Goal: Task Accomplishment & Management: Manage account settings

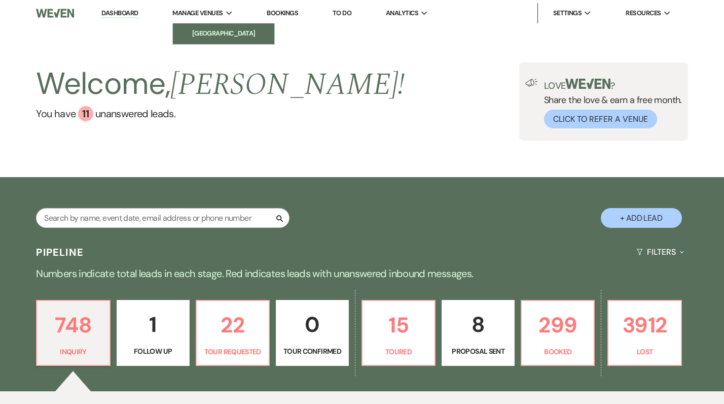
click at [219, 26] on link "[GEOGRAPHIC_DATA]" at bounding box center [223, 33] width 101 height 20
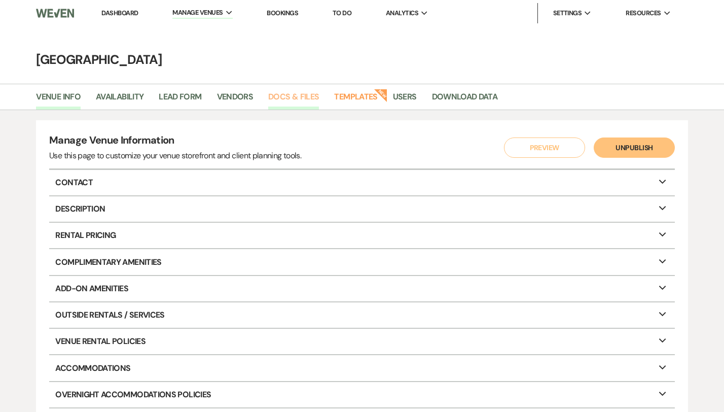
click at [302, 98] on link "Docs & Files" at bounding box center [293, 99] width 51 height 19
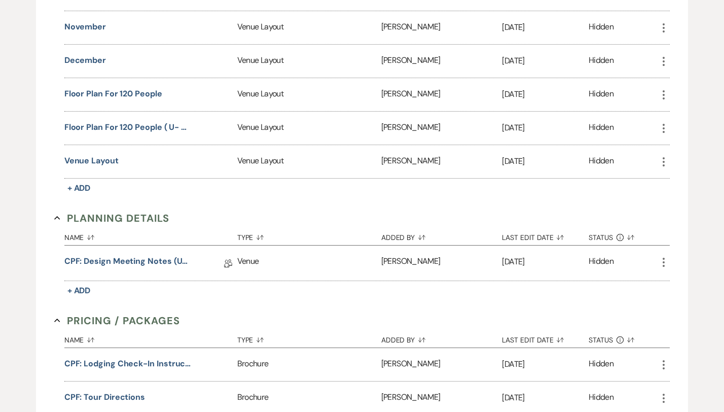
scroll to position [1188, 0]
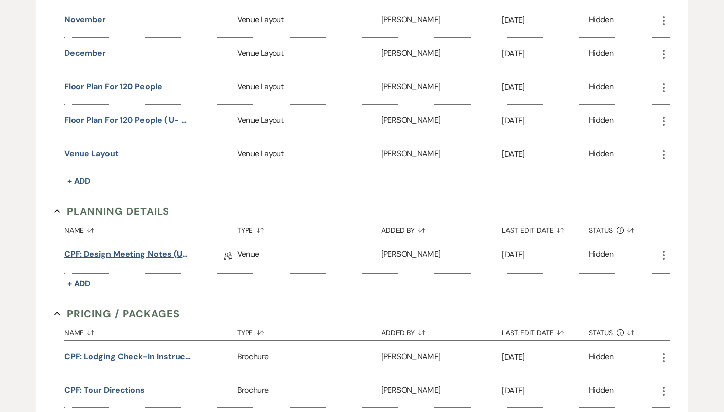
click at [141, 248] on link "CPF: Design Meeting Notes (Updated: )" at bounding box center [127, 256] width 127 height 16
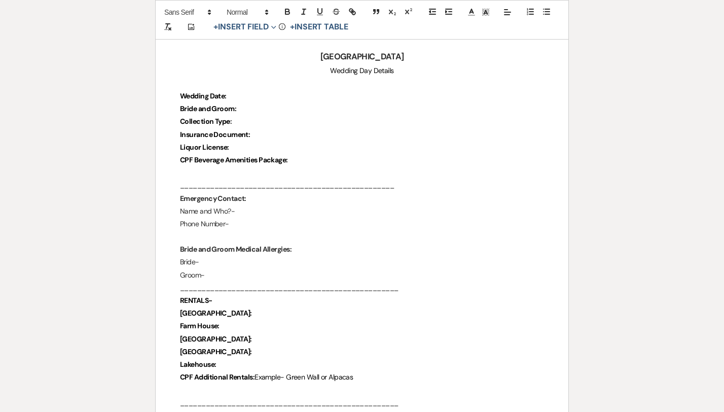
scroll to position [159, 0]
click at [375, 179] on p at bounding box center [362, 173] width 364 height 13
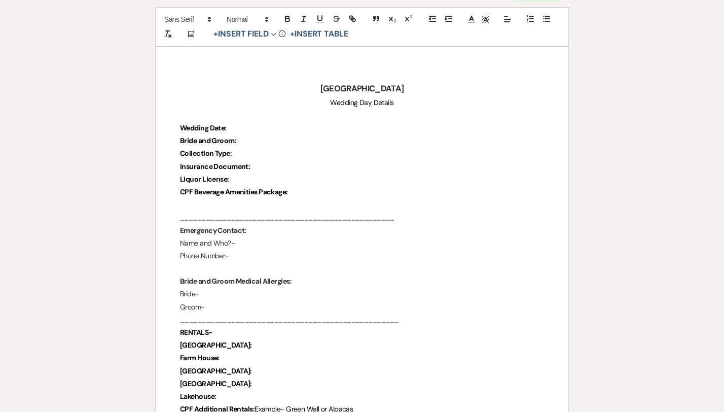
scroll to position [136, 0]
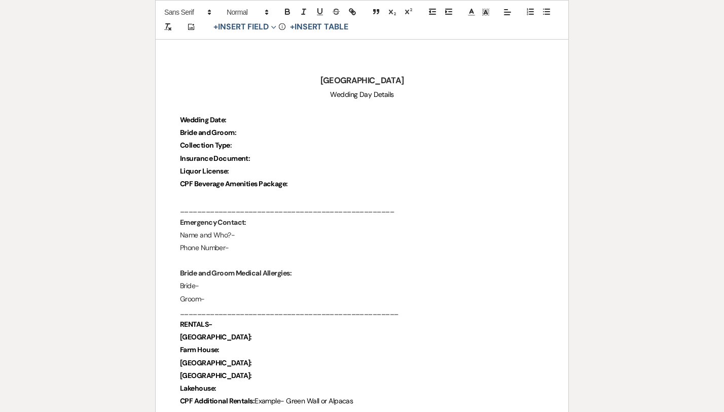
click at [294, 161] on p "Insurance Document:" at bounding box center [362, 158] width 364 height 13
click at [311, 235] on p "Name and Who?-" at bounding box center [362, 235] width 364 height 13
click at [244, 245] on p "Phone Number-" at bounding box center [362, 247] width 364 height 13
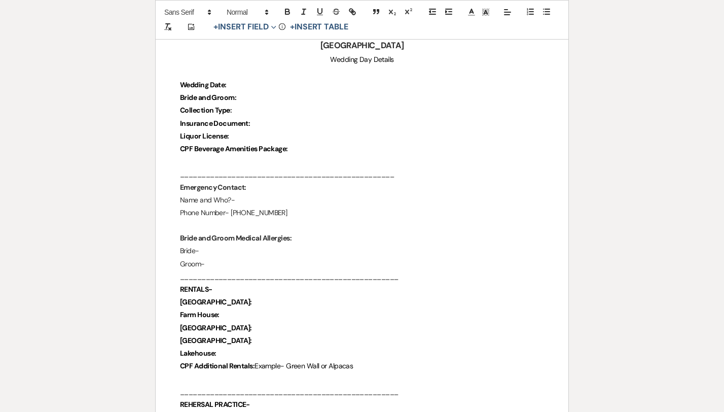
scroll to position [174, 0]
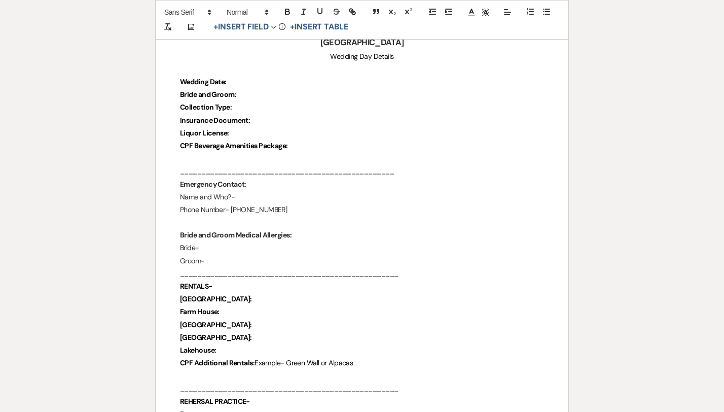
click at [282, 243] on p "Bride-" at bounding box center [362, 247] width 364 height 13
click at [280, 256] on p "Groom-" at bounding box center [362, 261] width 364 height 13
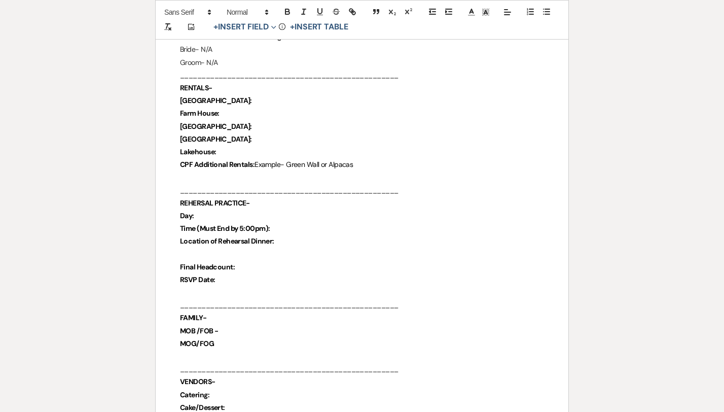
scroll to position [375, 0]
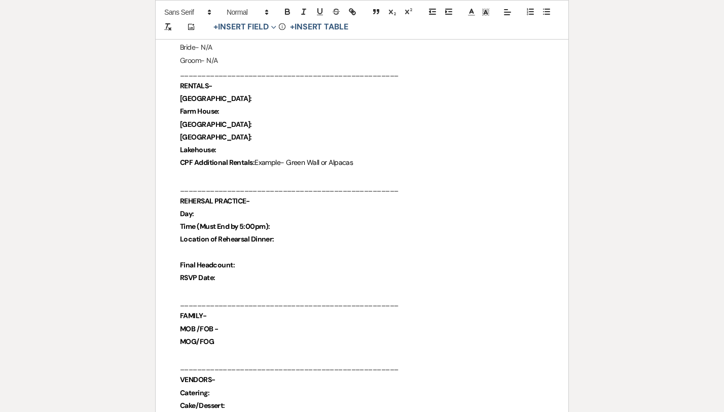
click at [232, 213] on p "Day:" at bounding box center [362, 213] width 364 height 13
click at [283, 225] on p "Time (Must End by 5:00pm):" at bounding box center [362, 226] width 364 height 13
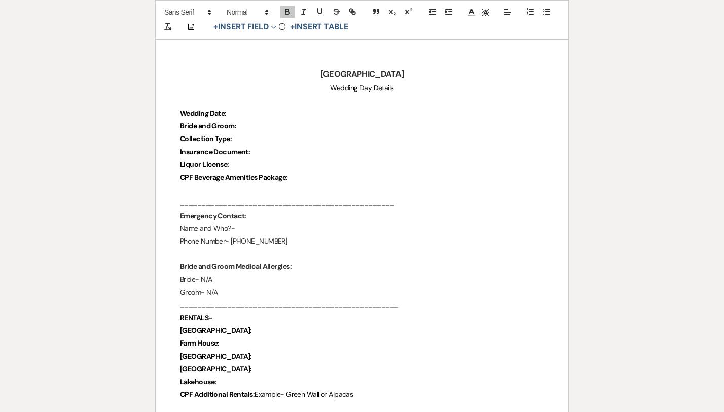
scroll to position [136, 0]
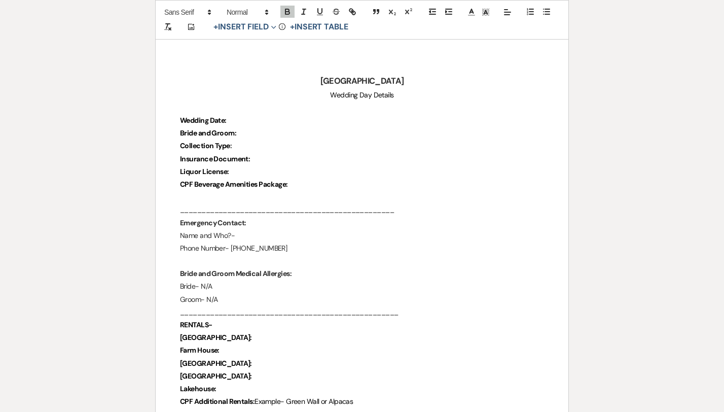
click at [253, 117] on p "Wedding Date:" at bounding box center [362, 120] width 364 height 13
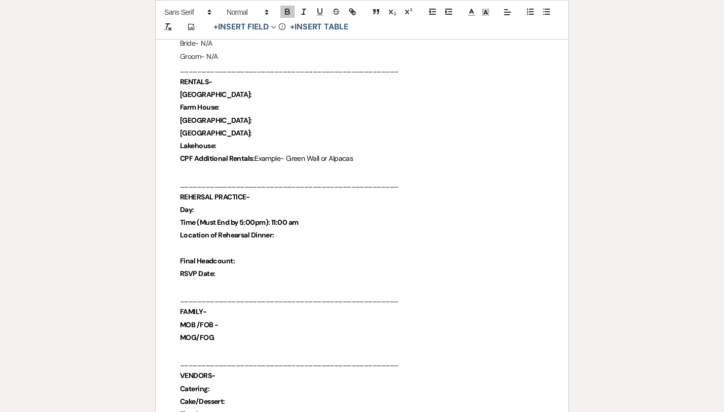
scroll to position [363, 0]
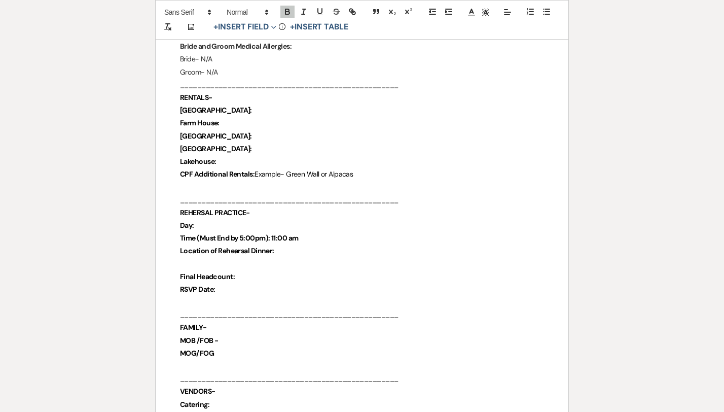
click at [284, 251] on p "Location of Rehearsal Dinner:" at bounding box center [362, 250] width 364 height 13
click at [291, 252] on strong "Location of Rehearsal Dinner: [PERSON_NAME]" at bounding box center [255, 250] width 150 height 9
click at [303, 249] on p "Location of Rehearsal Dinner: [PERSON_NAME]" at bounding box center [362, 250] width 364 height 13
click at [244, 275] on p "Final Headcount:" at bounding box center [362, 276] width 364 height 13
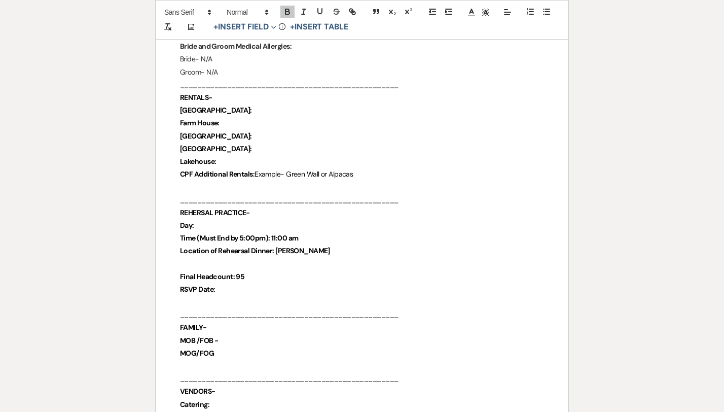
click at [229, 293] on p "RSVP Date:" at bounding box center [362, 289] width 364 height 13
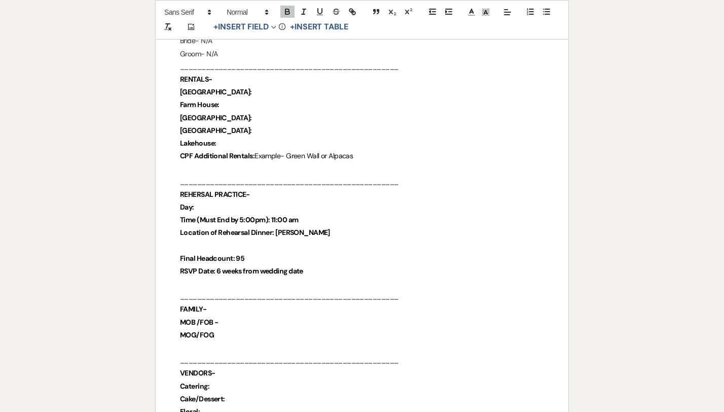
scroll to position [375, 0]
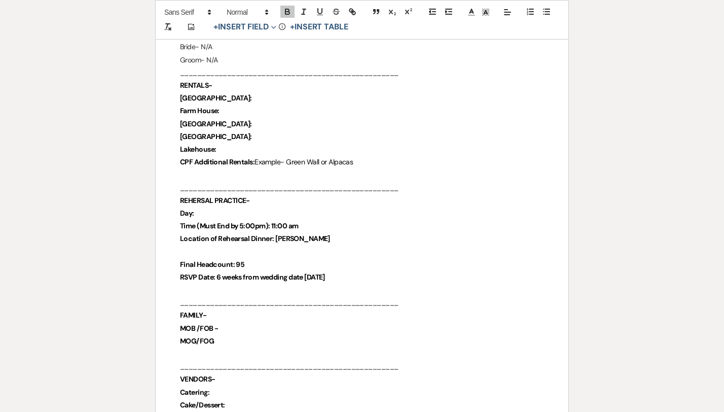
click at [305, 277] on strong "RSVP Date: 6 weeks from wedding date [DATE]" at bounding box center [252, 276] width 145 height 9
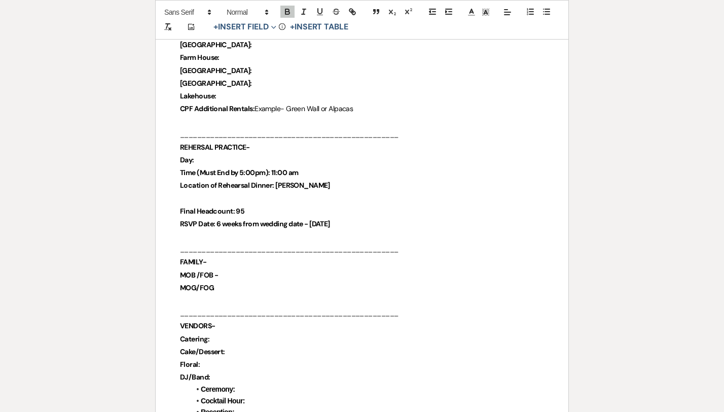
scroll to position [432, 0]
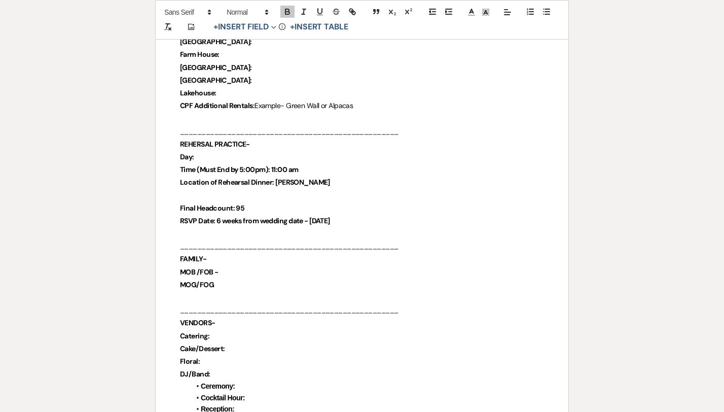
click at [249, 257] on p "FAMILY-" at bounding box center [362, 259] width 364 height 13
click at [249, 270] on p "MOB /FOB -" at bounding box center [362, 272] width 364 height 13
click at [228, 288] on p "MOG/FOG" at bounding box center [362, 284] width 364 height 13
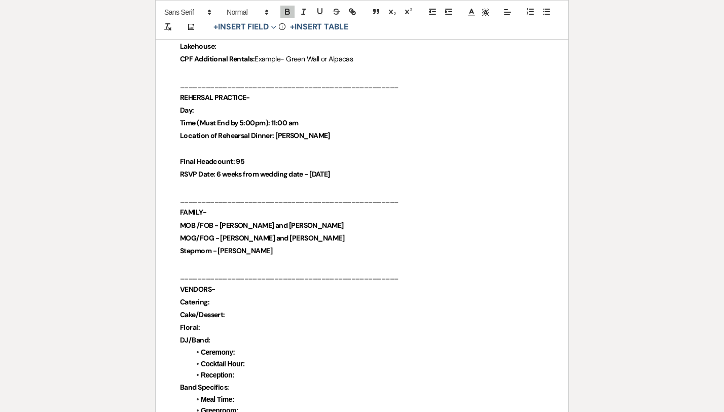
scroll to position [498, 0]
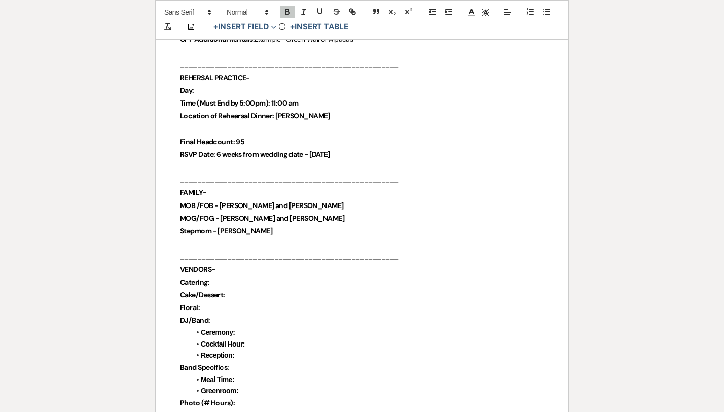
click at [255, 278] on p "Catering:" at bounding box center [362, 282] width 364 height 13
click at [253, 294] on p "Cake/Dessert:" at bounding box center [362, 295] width 364 height 13
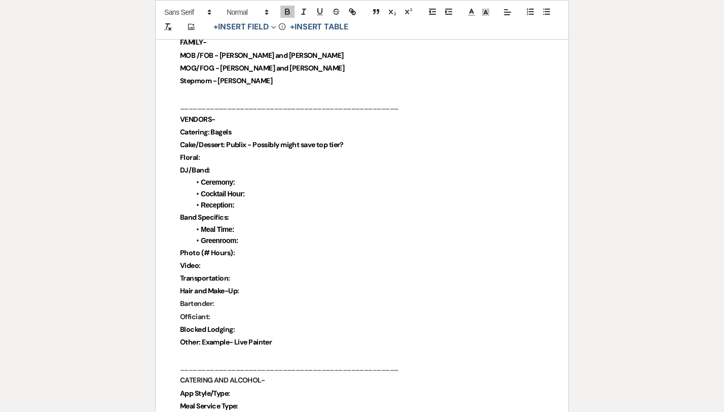
scroll to position [651, 0]
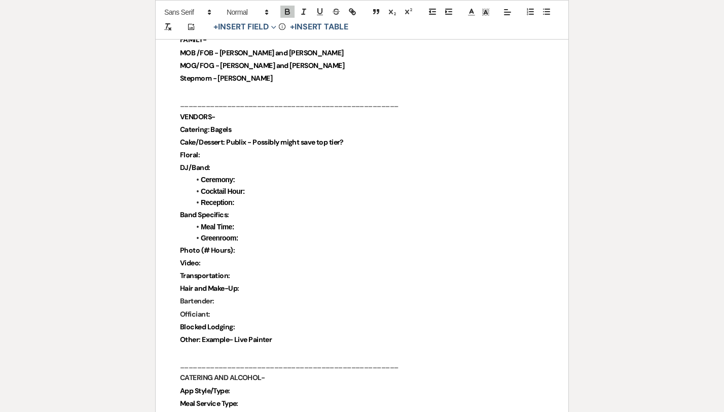
click at [223, 152] on p "Floral:" at bounding box center [362, 155] width 364 height 13
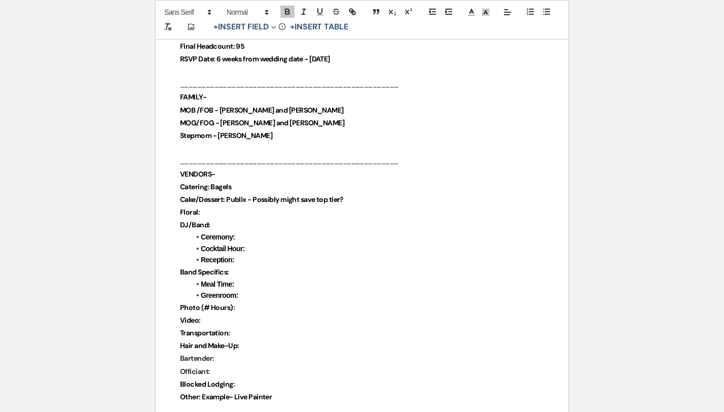
scroll to position [595, 0]
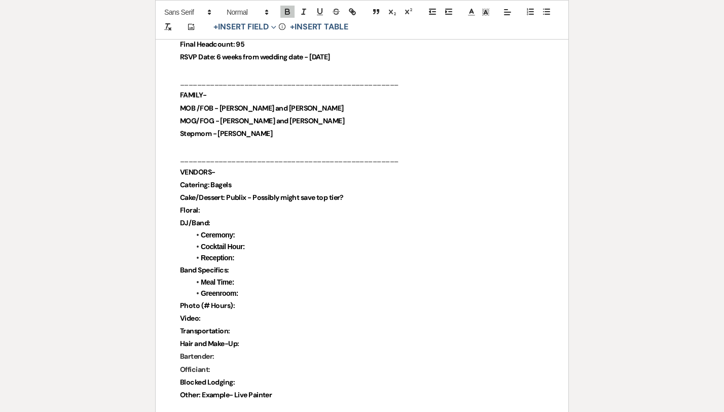
click at [243, 234] on li "Ceremony:" at bounding box center [367, 234] width 354 height 11
drag, startPoint x: 271, startPoint y: 235, endPoint x: 238, endPoint y: 233, distance: 33.0
click at [238, 233] on li "Ceremony: Mixology" at bounding box center [367, 234] width 354 height 11
copy strong "Mixology"
click at [257, 248] on li "Cocktail Hour:" at bounding box center [367, 246] width 354 height 11
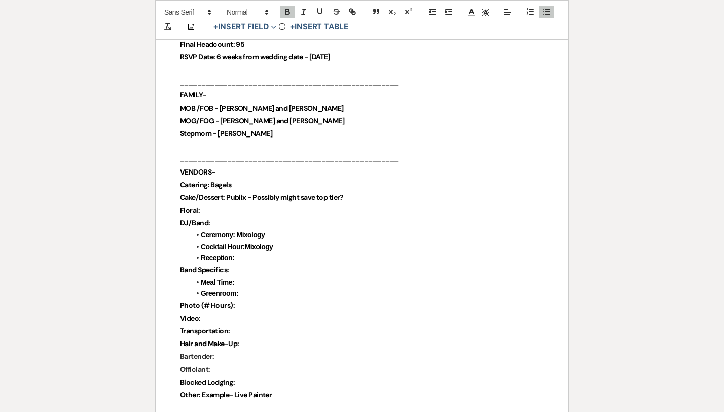
click at [245, 248] on strong "Cocktail Hour:Mixology" at bounding box center [237, 246] width 72 height 8
click at [239, 254] on li "Reception:" at bounding box center [367, 257] width 354 height 11
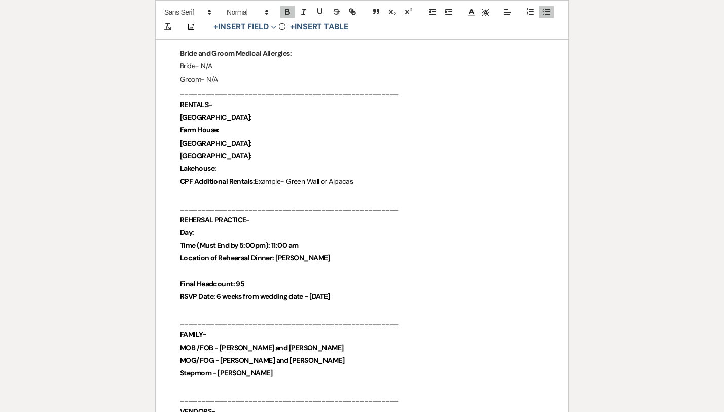
scroll to position [357, 0]
click at [323, 229] on p "Day:" at bounding box center [362, 231] width 364 height 13
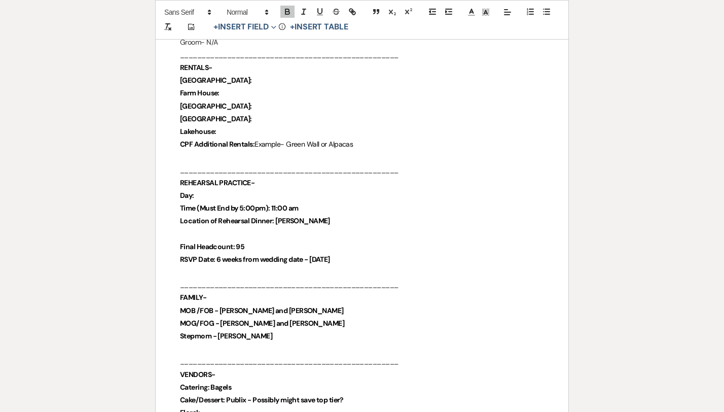
scroll to position [398, 0]
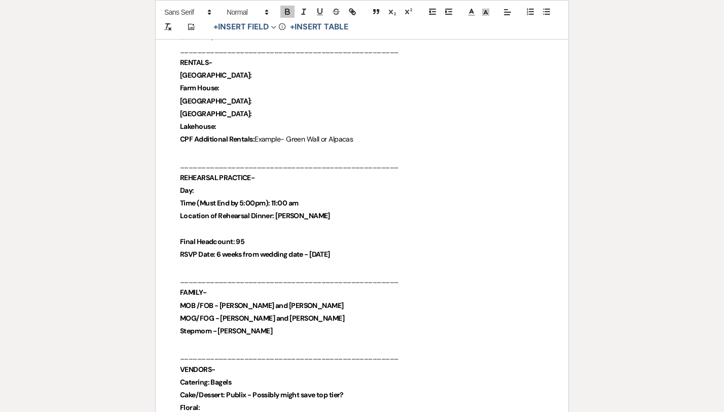
click at [287, 217] on strong "Location of Rehearsal Dinner: [PERSON_NAME]" at bounding box center [255, 215] width 150 height 9
click at [290, 217] on strong "Location of Rehearsal Dinner: [PERSON_NAME]" at bounding box center [255, 215] width 150 height 9
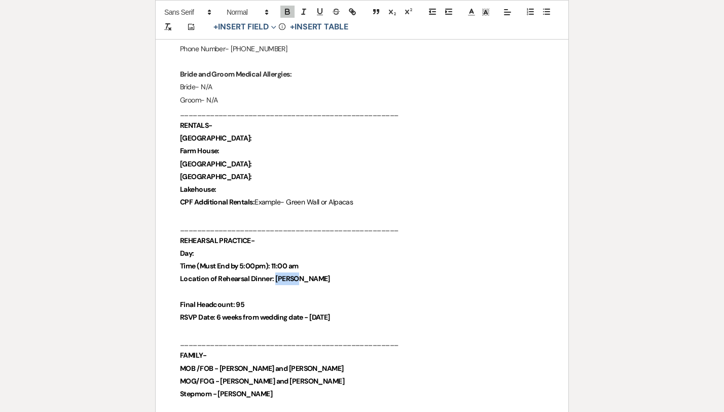
scroll to position [312, 0]
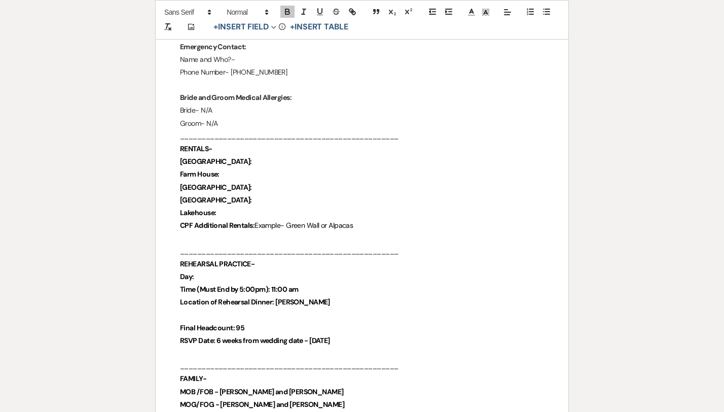
click at [275, 249] on p "___________________________________________________" at bounding box center [362, 251] width 364 height 13
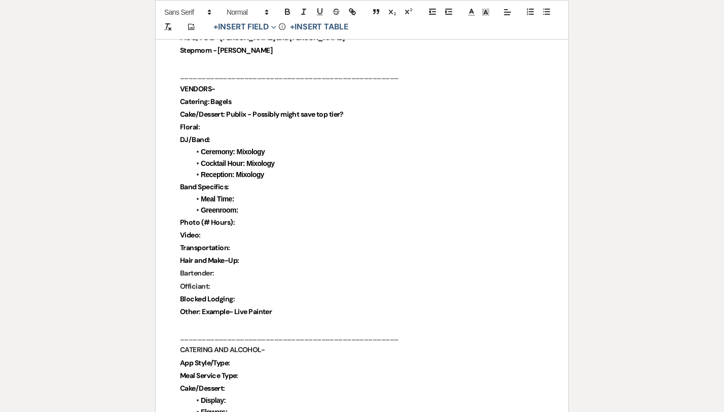
scroll to position [694, 0]
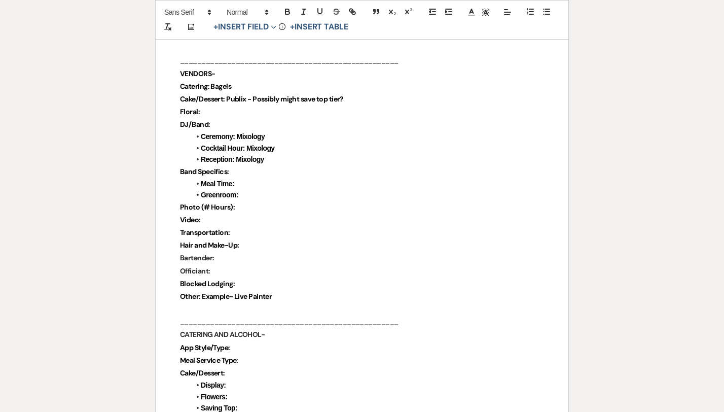
click at [220, 259] on p "Bartender:" at bounding box center [362, 258] width 364 height 13
click at [248, 245] on p "Hair and Make-Up:" at bounding box center [362, 245] width 364 height 13
click at [241, 207] on p "Photo (# Hours):" at bounding box center [362, 207] width 364 height 13
click at [215, 218] on p "Video:" at bounding box center [362, 220] width 364 height 13
click at [280, 204] on p "Photo (# Hours): All night -" at bounding box center [362, 207] width 364 height 13
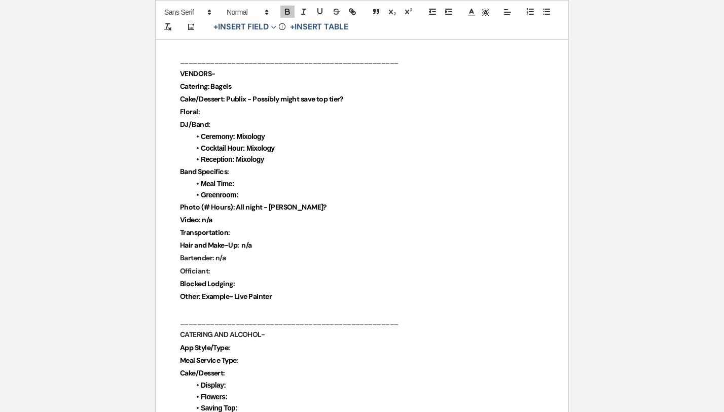
click at [245, 273] on p "Officiant:" at bounding box center [362, 271] width 364 height 13
click at [242, 281] on p "Blocked Lodging:" at bounding box center [362, 283] width 364 height 13
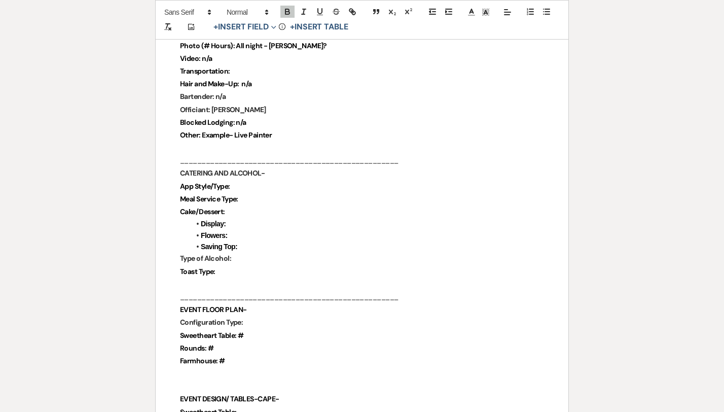
scroll to position [858, 0]
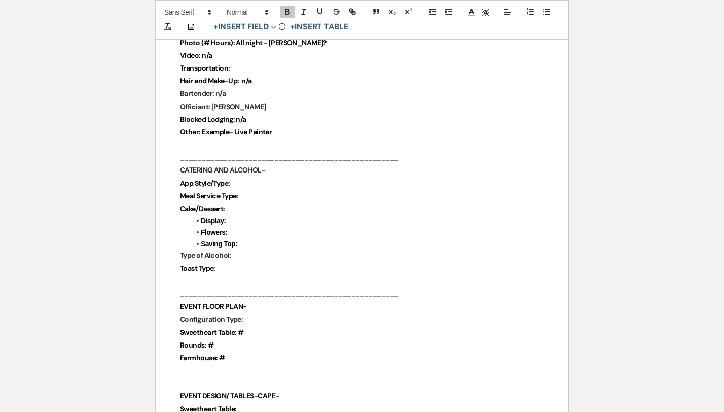
click at [238, 184] on p "App Style/Type:" at bounding box center [362, 183] width 364 height 13
click at [263, 201] on p "Meal Service Type:" at bounding box center [362, 196] width 364 height 13
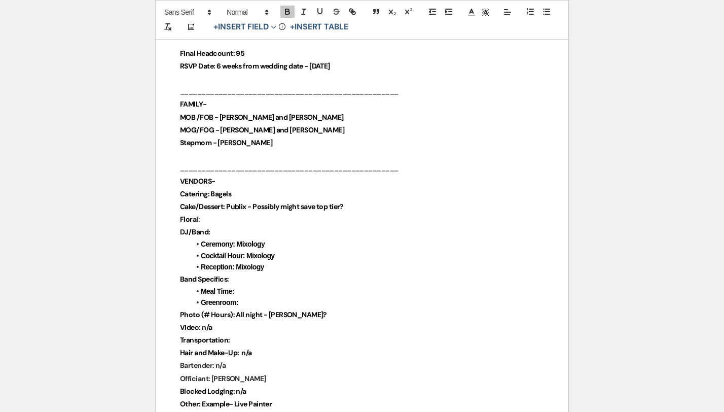
scroll to position [588, 0]
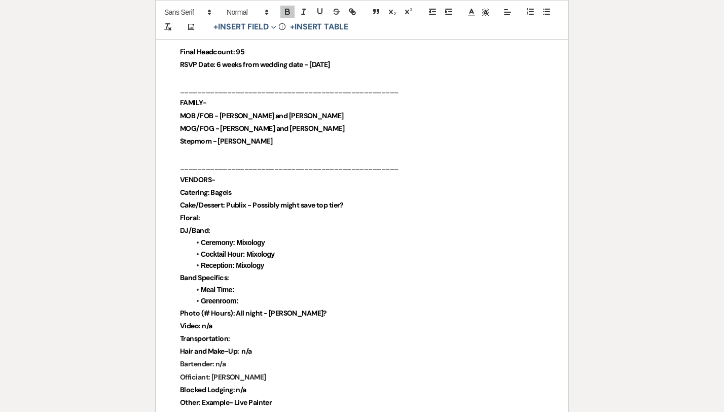
drag, startPoint x: 350, startPoint y: 202, endPoint x: 254, endPoint y: 205, distance: 96.4
click at [254, 205] on p "Cake/Dessert: Publix - Possibly might save top tier?" at bounding box center [362, 205] width 364 height 13
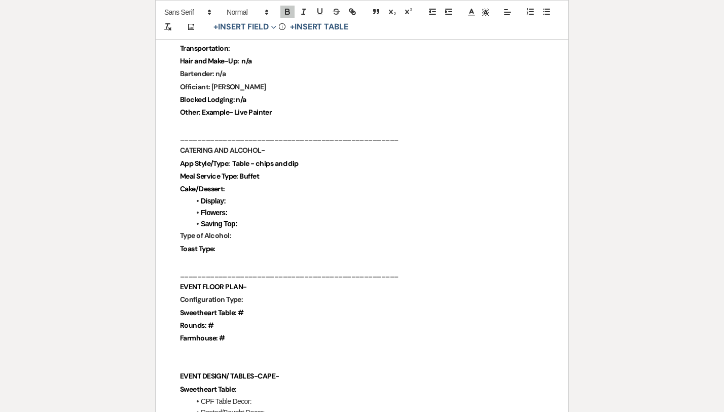
scroll to position [876, 0]
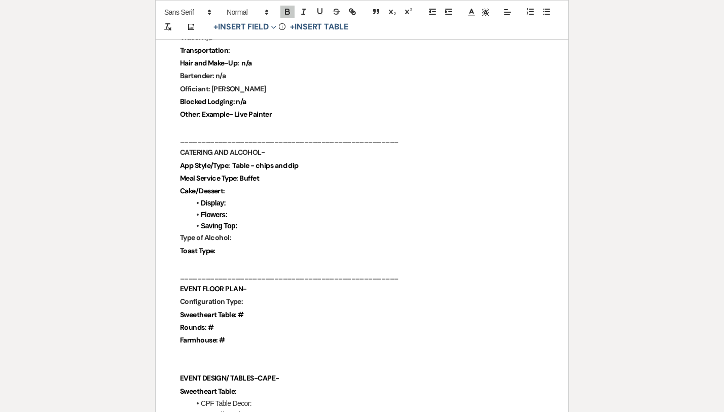
click at [243, 193] on p "Cake/Dessert:" at bounding box center [362, 191] width 364 height 13
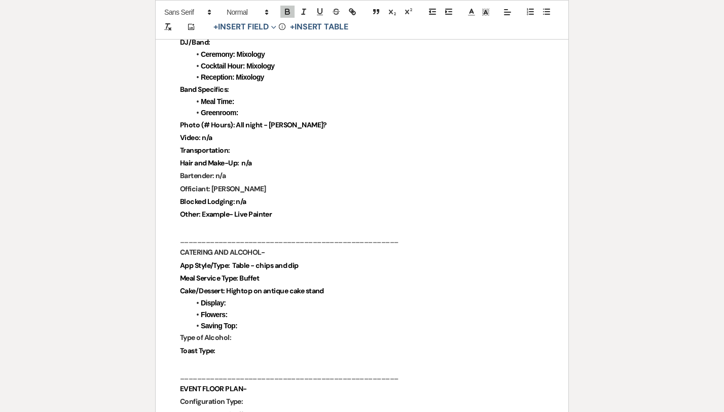
scroll to position [775, 0]
click at [237, 315] on li "Flowers:" at bounding box center [367, 315] width 354 height 11
drag, startPoint x: 227, startPoint y: 292, endPoint x: 335, endPoint y: 288, distance: 108.1
click at [335, 288] on p "Cake/Dessert: Hightop on antique cake stand" at bounding box center [362, 292] width 364 height 13
copy strong "Hightop on antique cake stand"
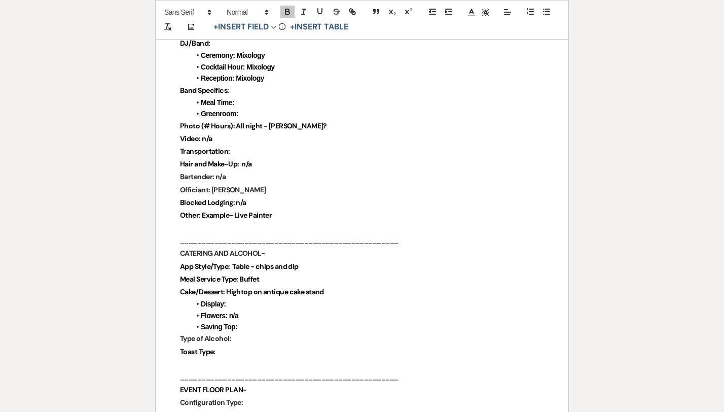
click at [226, 304] on strong "Display:" at bounding box center [213, 304] width 25 height 8
drag, startPoint x: 344, startPoint y: 292, endPoint x: 229, endPoint y: 290, distance: 115.1
click at [229, 290] on p "Cake/Dessert: Hightop on antique cake stand" at bounding box center [362, 292] width 364 height 13
click at [250, 329] on li "Saving Top:" at bounding box center [367, 326] width 354 height 11
click at [248, 292] on p "Cake/Dessert: Cake" at bounding box center [362, 292] width 364 height 13
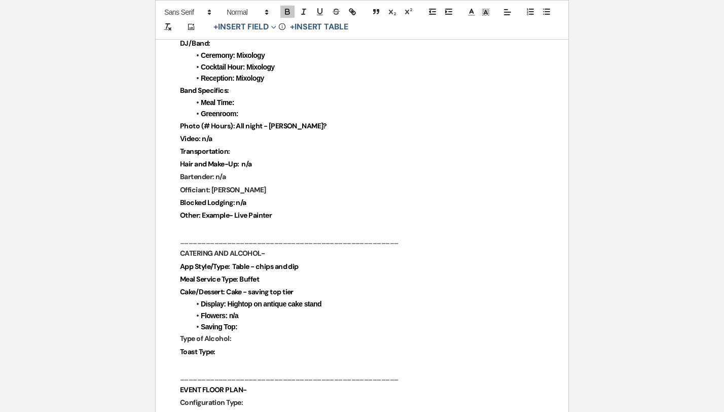
click at [263, 313] on li "Flowers: n/a" at bounding box center [367, 315] width 354 height 11
click at [255, 329] on li "Saving Top:" at bounding box center [367, 326] width 354 height 11
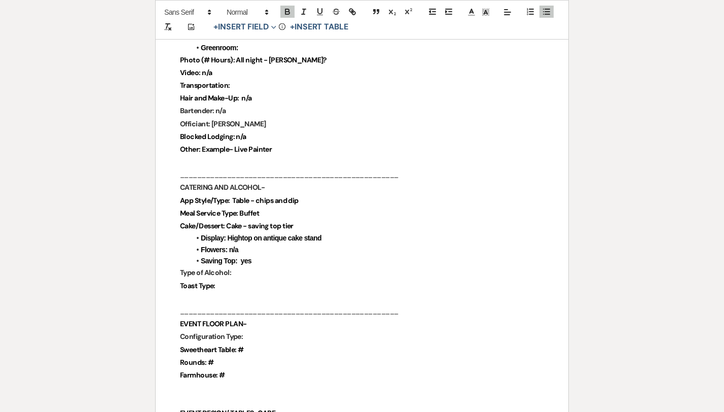
scroll to position [842, 0]
click at [238, 273] on p "Type of Alcohol:" at bounding box center [362, 271] width 364 height 13
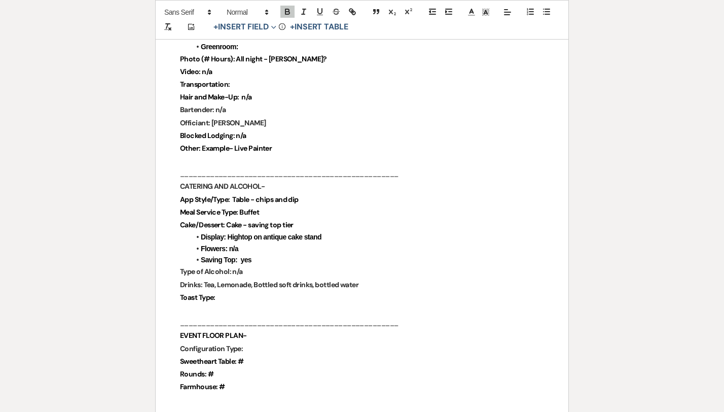
click at [226, 300] on p "Toast Type:" at bounding box center [362, 297] width 364 height 13
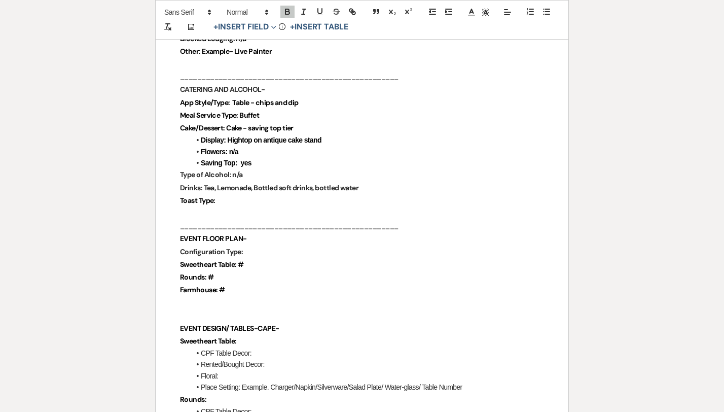
scroll to position [943, 0]
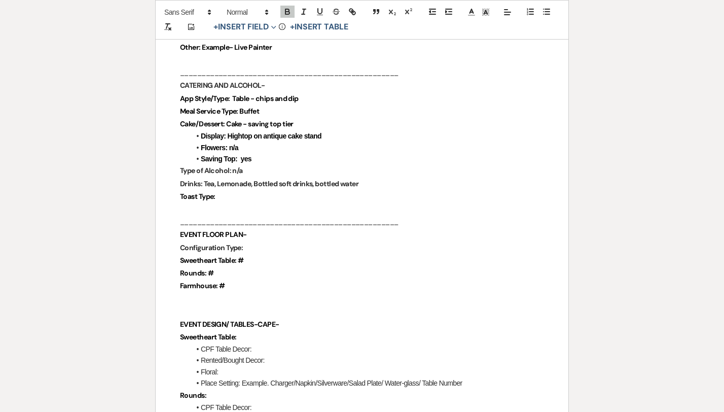
click at [242, 195] on p "Toast Type:" at bounding box center [362, 196] width 364 height 13
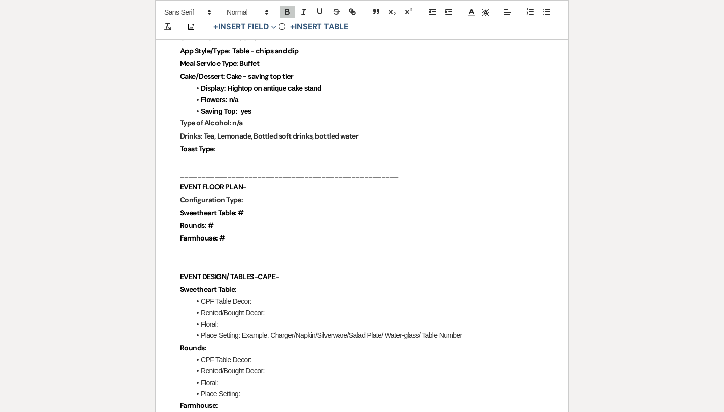
scroll to position [994, 0]
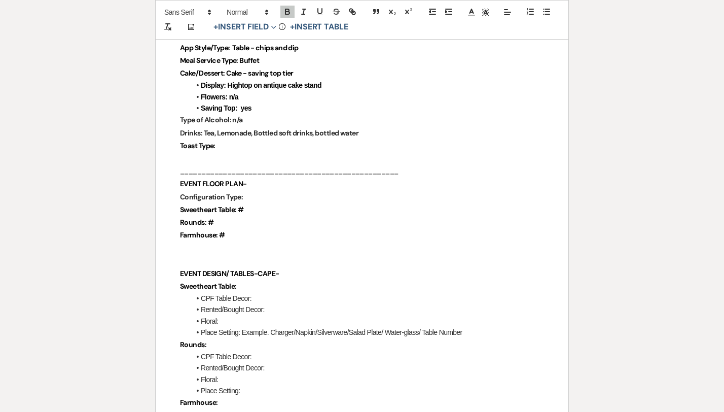
click at [249, 208] on p "Sweetheart Table: #" at bounding box center [362, 209] width 364 height 13
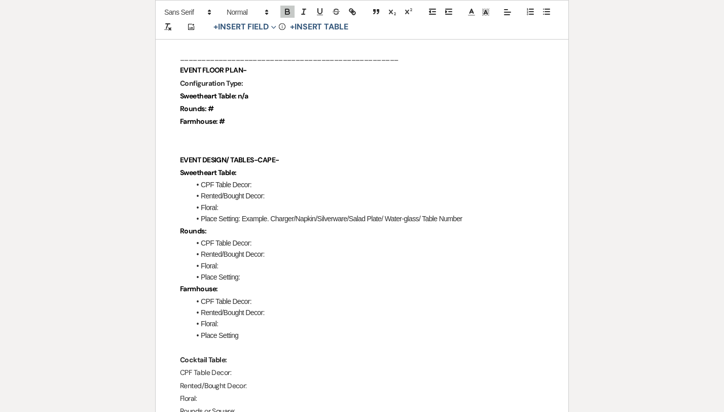
scroll to position [1106, 0]
click at [237, 206] on li "Floral:" at bounding box center [367, 208] width 354 height 11
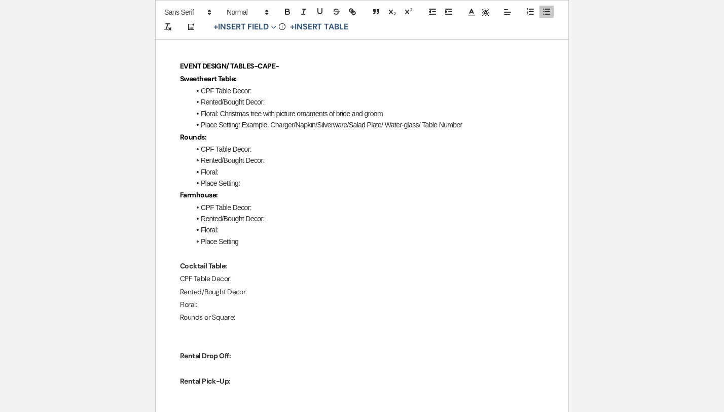
scroll to position [1202, 0]
click at [245, 79] on p "Sweetheart Table:" at bounding box center [362, 78] width 364 height 13
drag, startPoint x: 393, startPoint y: 108, endPoint x: 219, endPoint y: 113, distance: 174.0
click at [219, 113] on li "Floral: Christmas tree with picture ornaments of bride and groom" at bounding box center [367, 113] width 354 height 11
copy li "Christmas tree with picture ornaments of bride and groom"
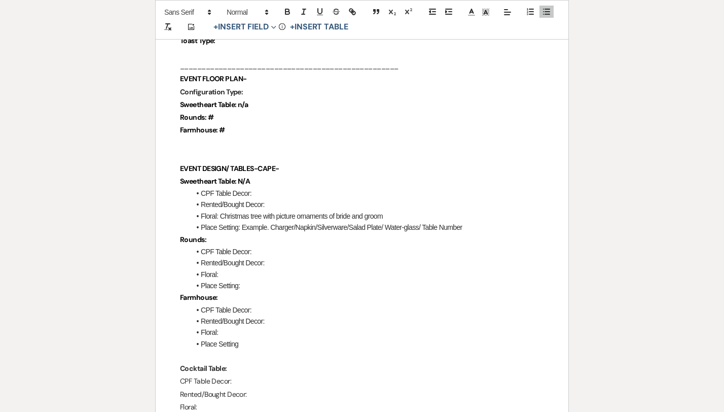
scroll to position [1098, 0]
click at [215, 156] on p at bounding box center [362, 156] width 364 height 13
click at [216, 144] on p at bounding box center [362, 143] width 364 height 13
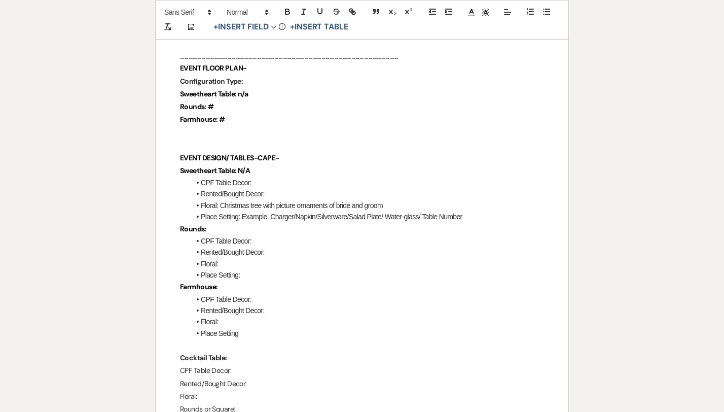
scroll to position [1113, 0]
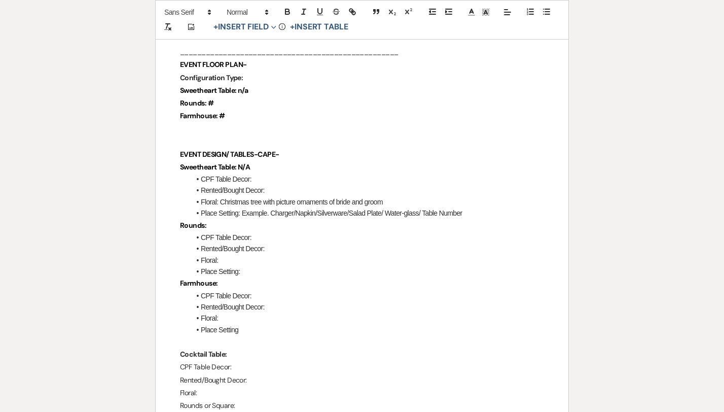
drag, startPoint x: 391, startPoint y: 202, endPoint x: 221, endPoint y: 197, distance: 169.5
click at [221, 197] on li "Floral: Christmas tree with picture ornaments of bride and groom" at bounding box center [367, 201] width 354 height 11
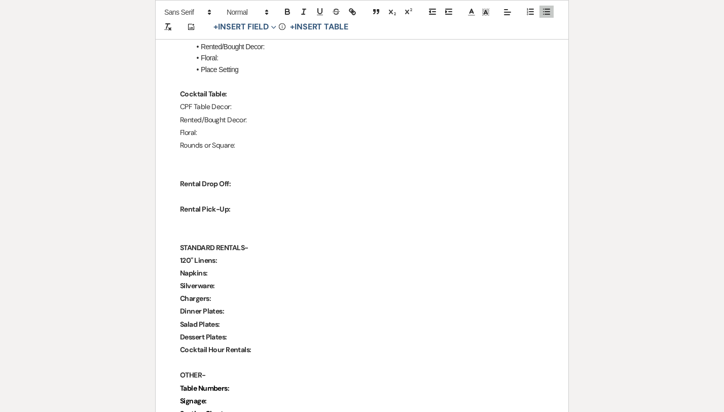
scroll to position [1376, 0]
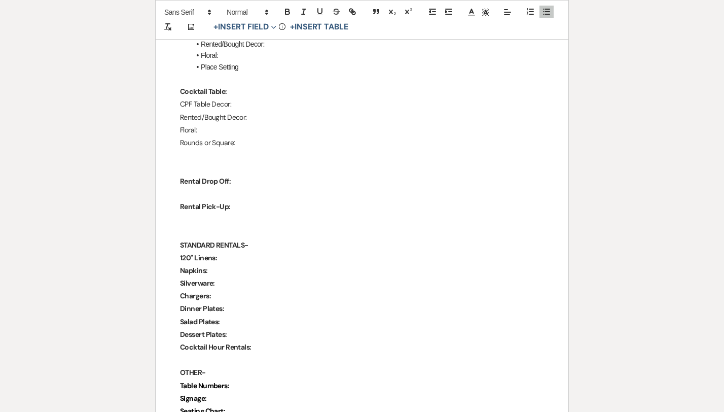
click at [227, 270] on p "Napkins:" at bounding box center [362, 270] width 364 height 13
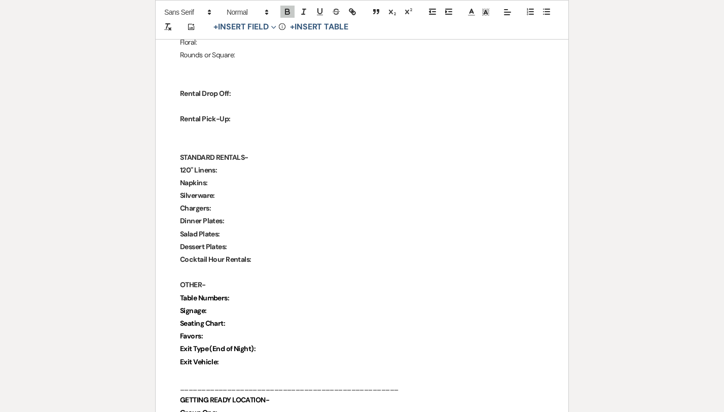
scroll to position [1464, 0]
click at [232, 335] on p "Favors:" at bounding box center [362, 335] width 364 height 13
click at [224, 332] on strong "Favors: ornimants" at bounding box center [208, 335] width 57 height 9
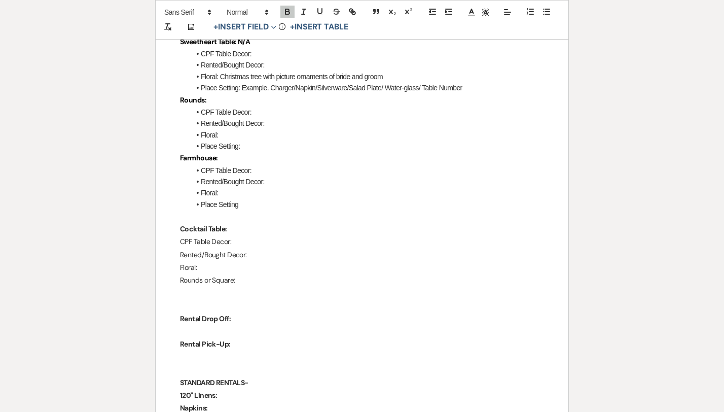
scroll to position [1239, 0]
click at [275, 120] on li "Rented/Bought Decor:" at bounding box center [367, 122] width 354 height 11
click at [271, 177] on li "Rented/Bought Decor:" at bounding box center [367, 180] width 354 height 11
click at [303, 124] on li "Rented/Bought Decor: Bought" at bounding box center [367, 122] width 354 height 11
click at [244, 283] on p "Rounds or Square:" at bounding box center [362, 279] width 364 height 13
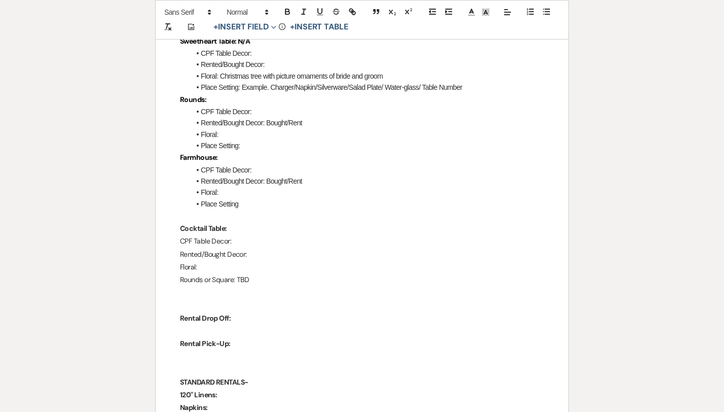
click at [254, 251] on p "Rented/Bought Decor:" at bounding box center [362, 254] width 364 height 13
click at [247, 241] on p "CPF Table Decor:" at bounding box center [362, 241] width 364 height 13
click at [230, 262] on p "Floral:" at bounding box center [362, 267] width 364 height 13
click at [237, 190] on li "Floral:" at bounding box center [367, 192] width 354 height 11
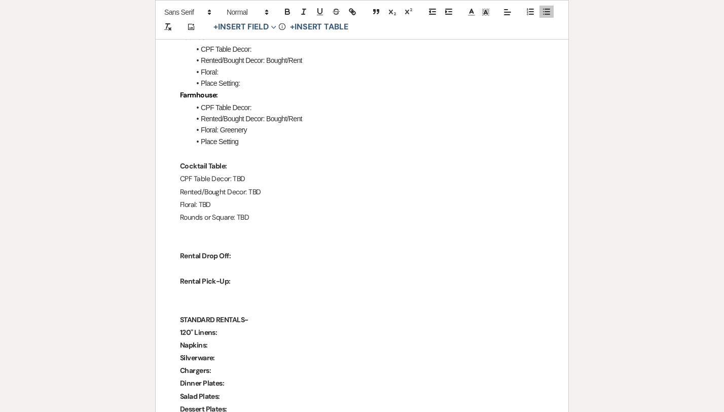
scroll to position [1291, 0]
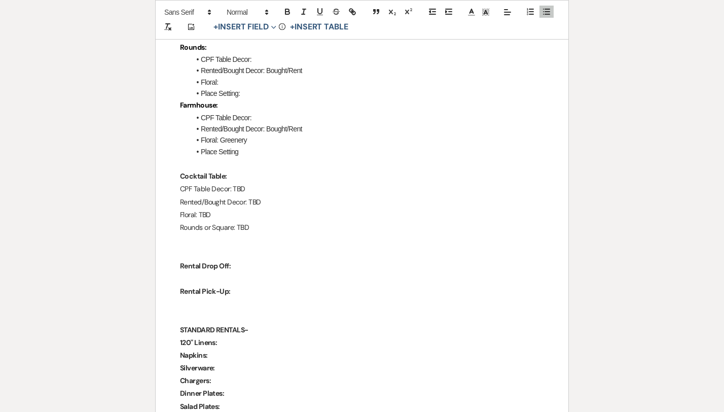
drag, startPoint x: 270, startPoint y: 201, endPoint x: 250, endPoint y: 201, distance: 20.3
click at [250, 201] on p "Rented/Bought Decor: TBD" at bounding box center [362, 202] width 364 height 13
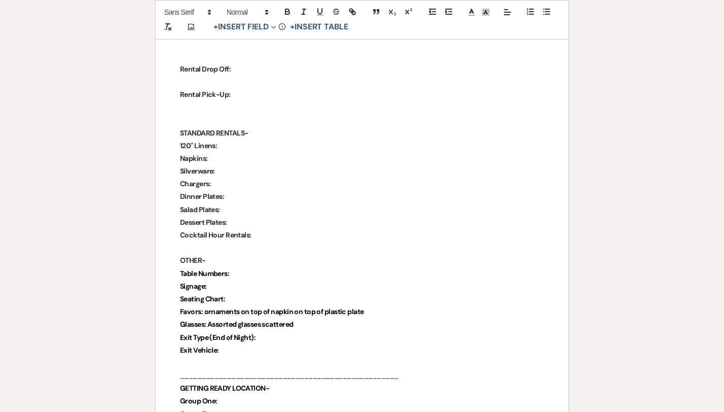
scroll to position [1492, 0]
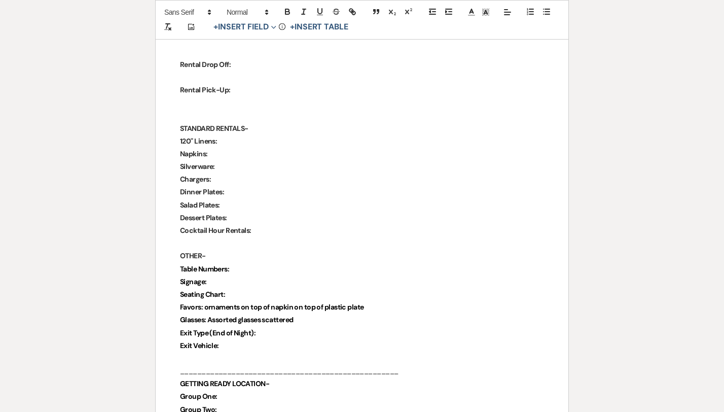
drag, startPoint x: 366, startPoint y: 308, endPoint x: 205, endPoint y: 306, distance: 160.3
click at [205, 306] on p "Favors: ornaments on top of napkin on top of plastic plate" at bounding box center [362, 307] width 364 height 13
copy strong "ornaments on top of napkin on top of plastic plate"
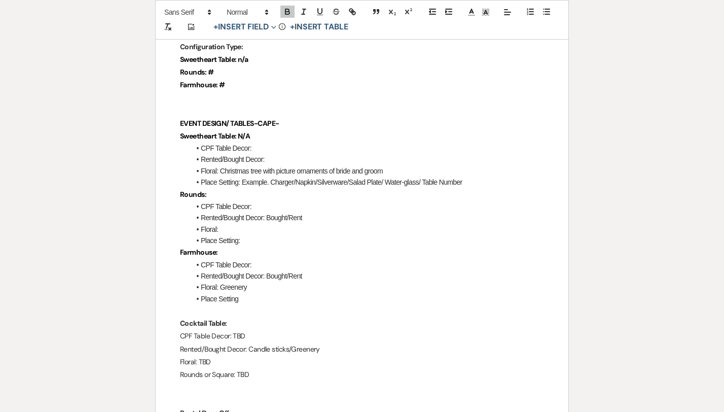
scroll to position [1142, 0]
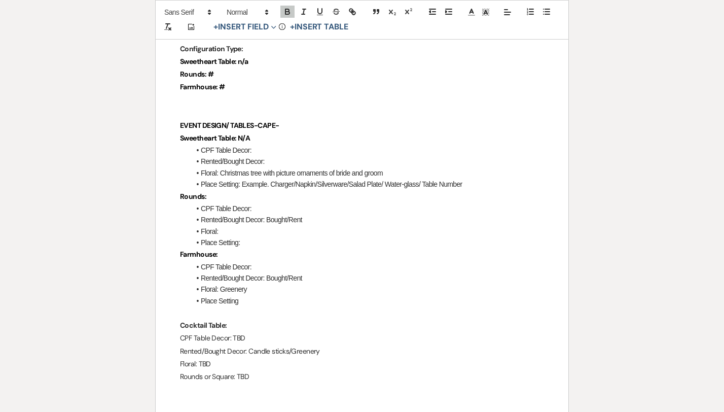
click at [256, 242] on li "Place Setting:" at bounding box center [367, 242] width 354 height 11
drag, startPoint x: 400, startPoint y: 245, endPoint x: 242, endPoint y: 243, distance: 157.3
click at [242, 243] on li "Place Setting: ornaments on top of napkin on top of plastic plate" at bounding box center [367, 242] width 354 height 11
click at [286, 10] on icon "button" at bounding box center [288, 10] width 4 height 3
click at [394, 252] on p "Farmhouse:" at bounding box center [362, 254] width 364 height 13
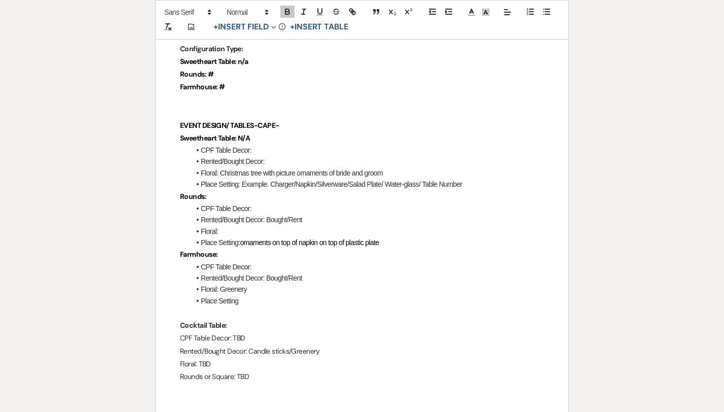
click at [394, 241] on li "Place Setting: ornaments on top of napkin on top of plastic plate" at bounding box center [367, 242] width 354 height 11
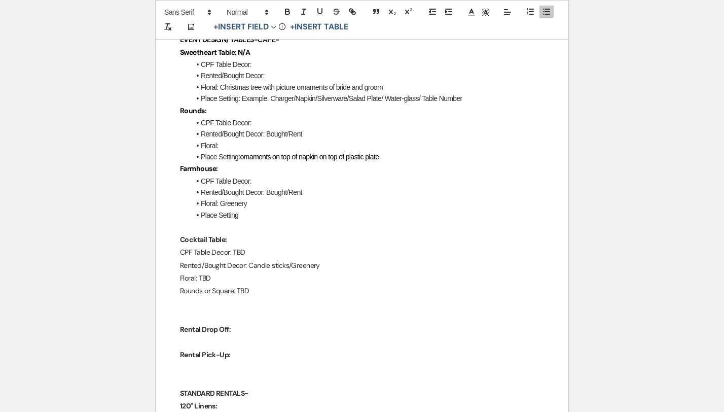
scroll to position [1233, 0]
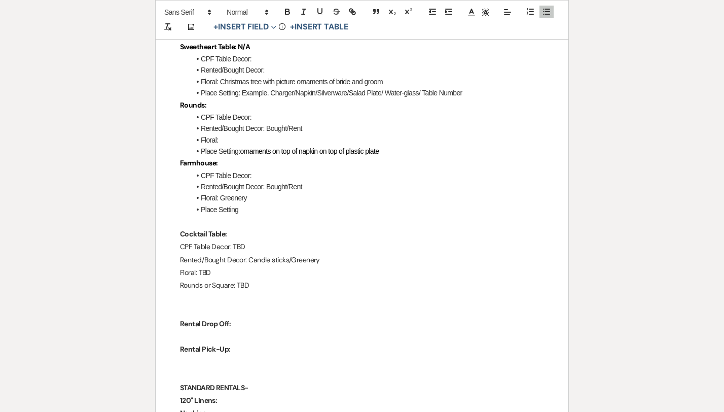
click at [265, 210] on li "Place Setting" at bounding box center [367, 209] width 354 height 11
drag, startPoint x: 403, startPoint y: 210, endPoint x: 241, endPoint y: 209, distance: 161.8
click at [241, 209] on li "Place Setting ornaments on top of napkin on top of plastic plate" at bounding box center [367, 209] width 354 height 11
click at [288, 11] on icon "button" at bounding box center [287, 11] width 9 height 9
click at [239, 210] on li "Place Setting ornaments on top of napkin on top of plastic plate" at bounding box center [367, 209] width 354 height 11
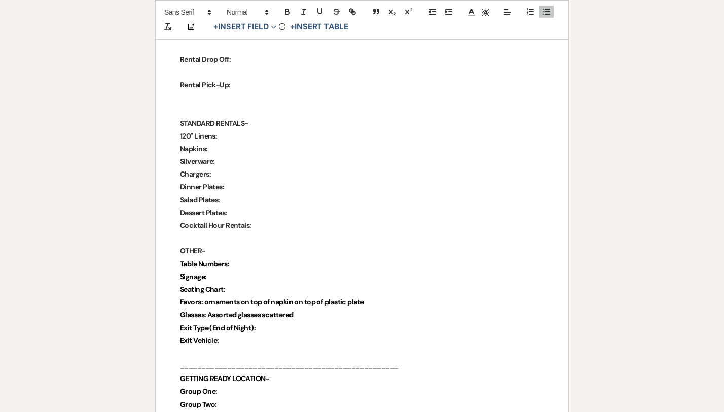
scroll to position [1549, 0]
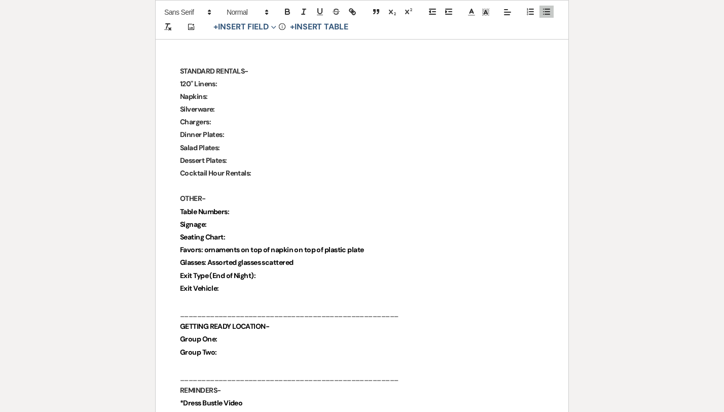
drag, startPoint x: 369, startPoint y: 256, endPoint x: 208, endPoint y: 254, distance: 160.8
click at [381, 263] on p "Glasses: Assorted glasses scattered" at bounding box center [362, 262] width 364 height 13
drag, startPoint x: 376, startPoint y: 252, endPoint x: 204, endPoint y: 251, distance: 171.9
click at [204, 251] on p "Favors: ornaments on top of napkin on top of plastic plate" at bounding box center [362, 249] width 364 height 13
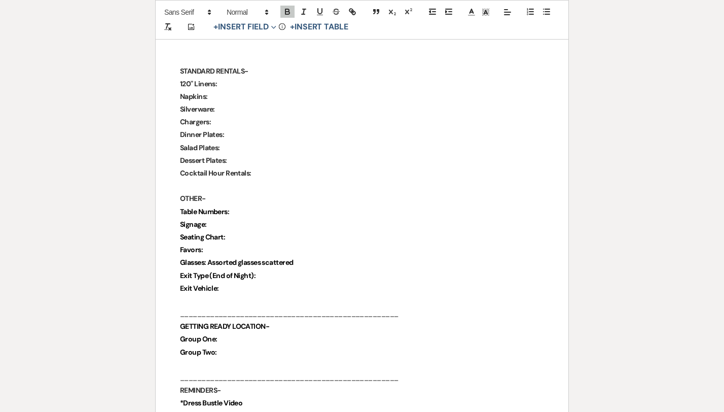
click at [301, 273] on p "Exit Type (End of Night):" at bounding box center [362, 275] width 364 height 13
drag, startPoint x: 305, startPoint y: 266, endPoint x: 208, endPoint y: 266, distance: 96.9
click at [208, 266] on p "Glasses: Assorted glasses scattered" at bounding box center [362, 262] width 364 height 13
copy strong "Assorted glasses scattered"
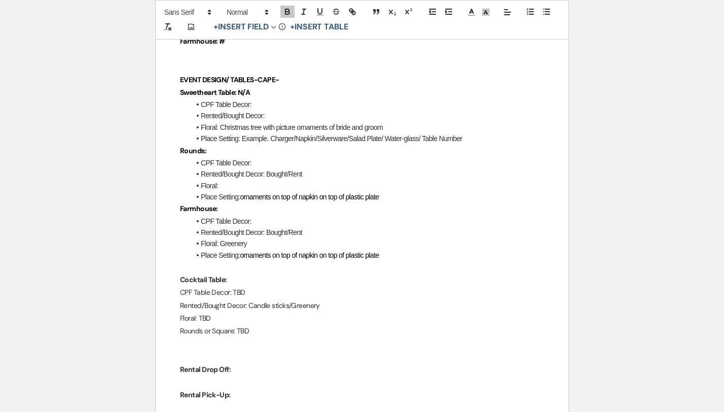
scroll to position [1187, 0]
click at [394, 256] on li "Place Setting: ornaments on top of napkin on top of plastic plate" at bounding box center [367, 255] width 354 height 11
drag, startPoint x: 479, startPoint y: 259, endPoint x: 386, endPoint y: 255, distance: 93.4
click at [386, 255] on li "Place Setting: ornaments on top of napkin on top of plastic plate, Assorted gla…" at bounding box center [367, 255] width 354 height 11
click at [285, 11] on icon "button" at bounding box center [287, 11] width 9 height 9
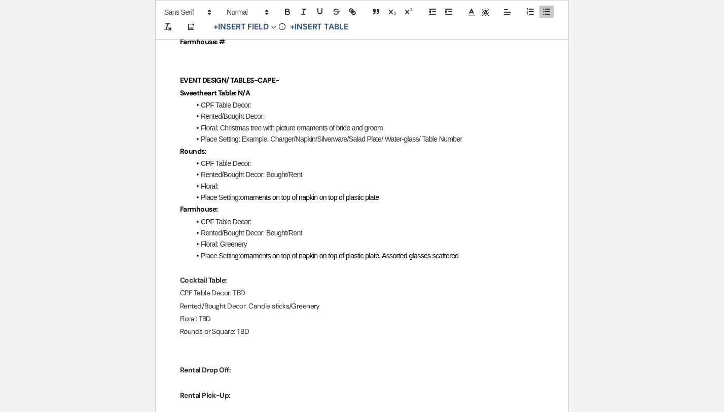
click at [348, 225] on li "CPF Table Decor:" at bounding box center [367, 221] width 354 height 11
drag, startPoint x: 229, startPoint y: 318, endPoint x: 200, endPoint y: 318, distance: 29.4
click at [200, 318] on p "Floral: TBD" at bounding box center [362, 318] width 364 height 13
click at [360, 297] on p "CPF Table Decor: TBD" at bounding box center [362, 293] width 364 height 13
click at [344, 225] on li "CPF Table Decor:" at bounding box center [367, 221] width 354 height 11
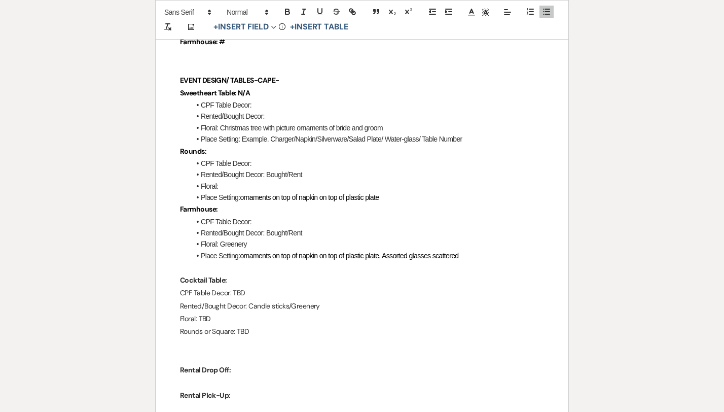
click at [396, 194] on li "Place Setting: ornaments on top of napkin on top of plastic plate" at bounding box center [367, 197] width 354 height 11
drag, startPoint x: 481, startPoint y: 197, endPoint x: 387, endPoint y: 197, distance: 93.3
click at [387, 197] on li "Place Setting: ornaments on top of napkin on top of plastic plate, Assorted gla…" at bounding box center [367, 197] width 354 height 11
click at [287, 15] on icon "button" at bounding box center [287, 11] width 9 height 9
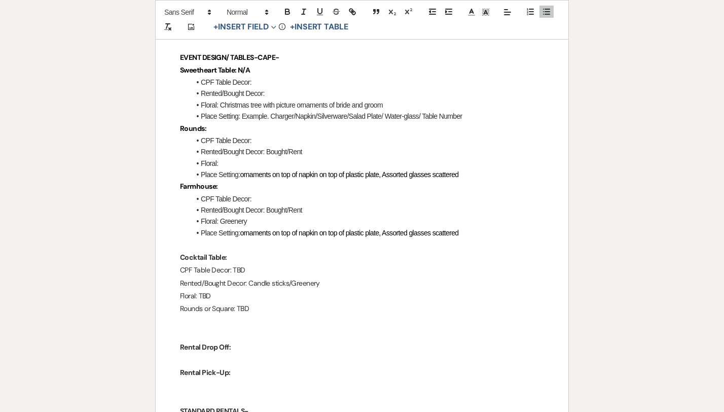
scroll to position [1208, 0]
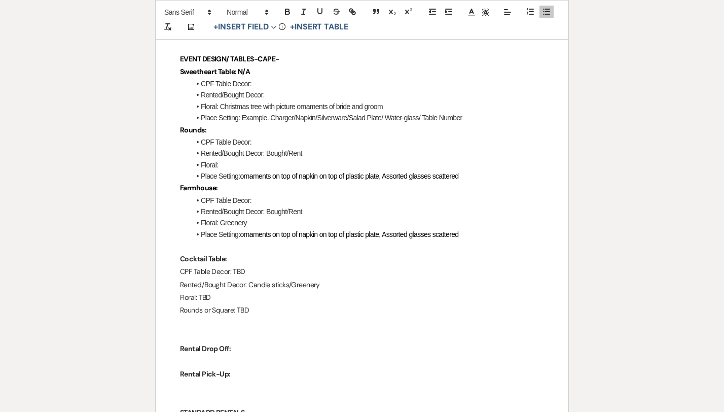
click at [425, 173] on span "ornaments on top of napkin on top of plastic plate, Assorted glasses scattered" at bounding box center [349, 176] width 219 height 8
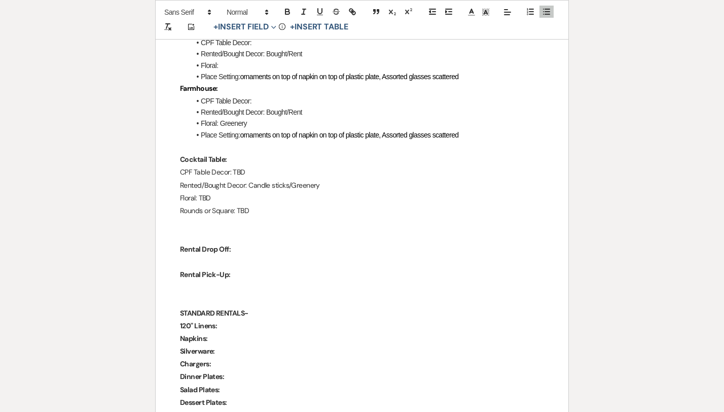
scroll to position [1311, 0]
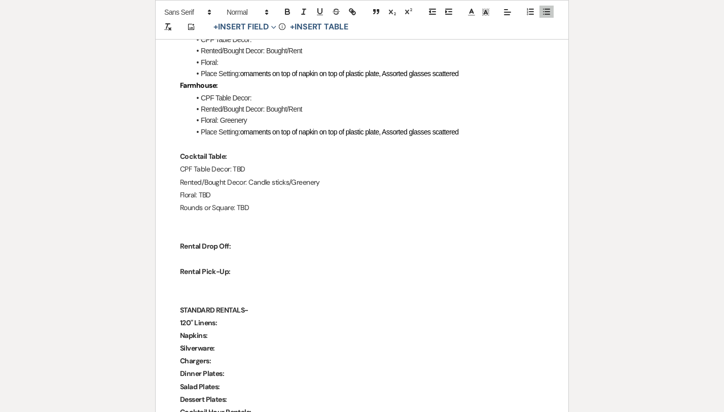
click at [244, 246] on p "Rental Drop Off:" at bounding box center [362, 246] width 364 height 13
click at [249, 274] on p "Rental Pick-Up:" at bounding box center [362, 271] width 364 height 13
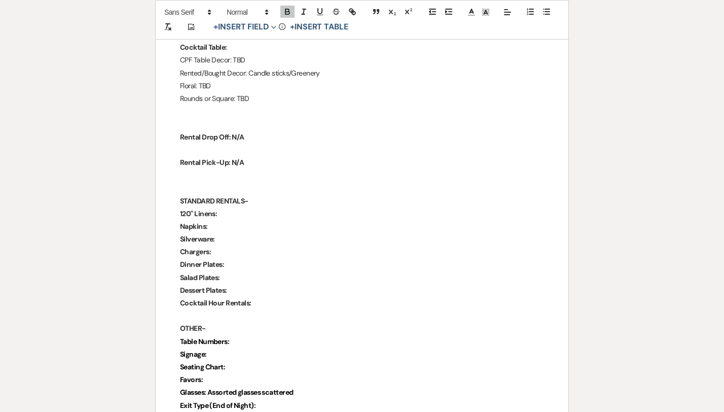
scroll to position [1426, 0]
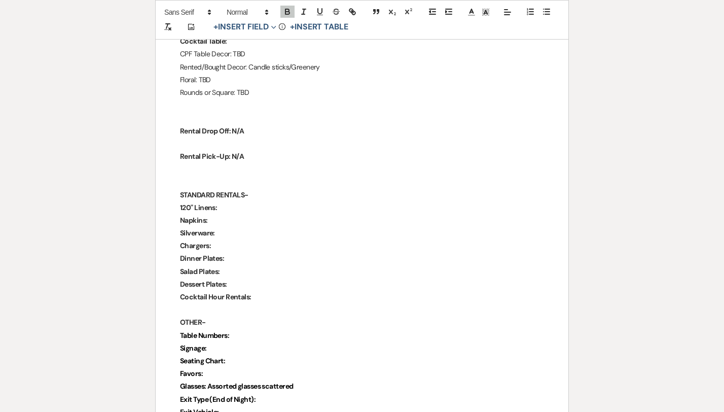
click at [255, 195] on p "STANDARD RENTALS-" at bounding box center [362, 195] width 364 height 13
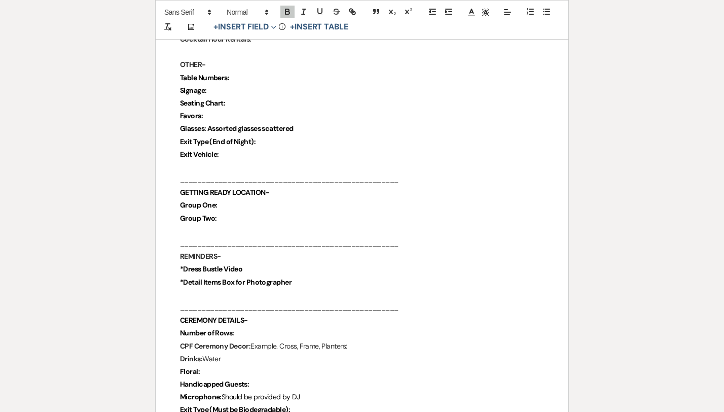
scroll to position [1685, 0]
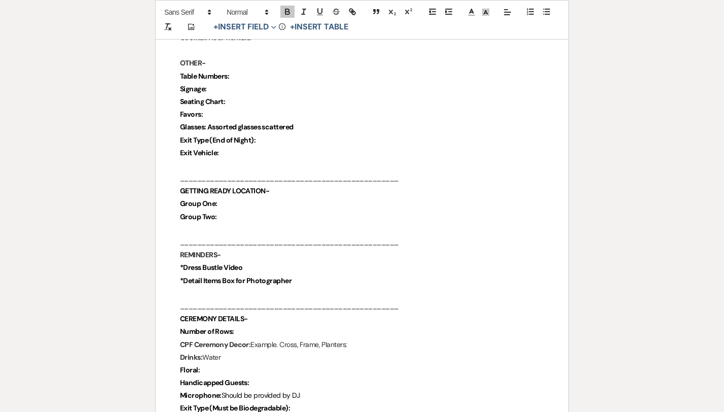
click at [183, 100] on strong "Seating Chart:" at bounding box center [202, 101] width 45 height 9
click at [182, 86] on strong "Signage:" at bounding box center [193, 88] width 27 height 9
click at [241, 81] on p "Table Numbers:" at bounding box center [362, 76] width 364 height 13
click at [215, 90] on p "Signage:" at bounding box center [362, 89] width 364 height 13
drag, startPoint x: 289, startPoint y: 76, endPoint x: 253, endPoint y: 81, distance: 36.9
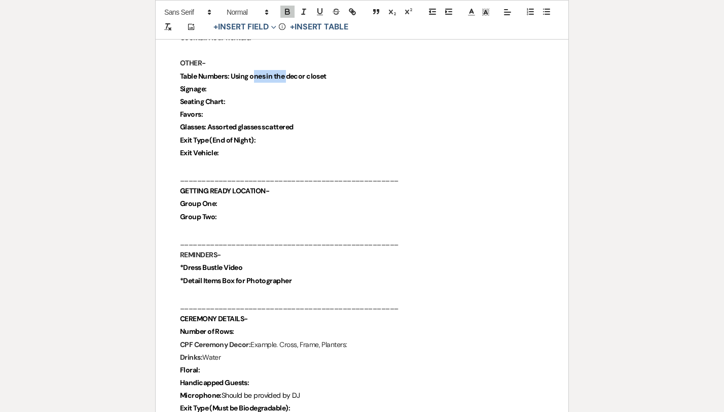
click at [253, 81] on p "Table Numbers: Using ones in the decor closet" at bounding box center [362, 76] width 364 height 13
click at [224, 94] on p "Signage:" at bounding box center [362, 89] width 364 height 13
click at [298, 92] on strong "Signage: Seating chart, Welcome sign (Hymn Board)" at bounding box center [262, 88] width 165 height 9
click at [349, 87] on p "Signage: Seating chart, Welcome sign (Hymn Board)" at bounding box center [362, 89] width 364 height 13
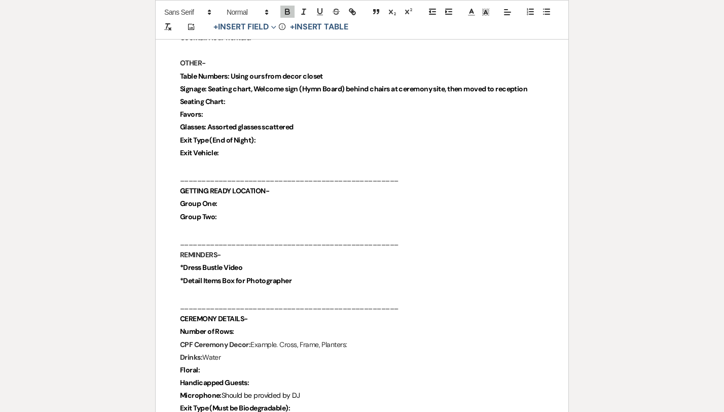
click at [246, 104] on p "Seating Chart:" at bounding box center [362, 101] width 364 height 13
click at [533, 89] on p "Signage: Seating chart, Welcome sign (Hymn Board) behind chairs at ceremony sit…" at bounding box center [362, 89] width 364 height 13
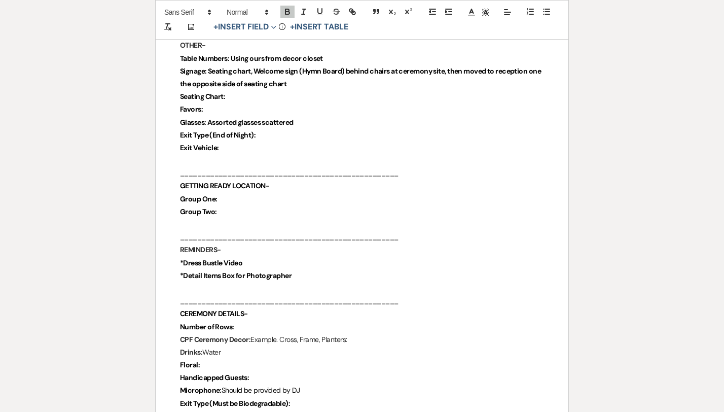
scroll to position [1704, 0]
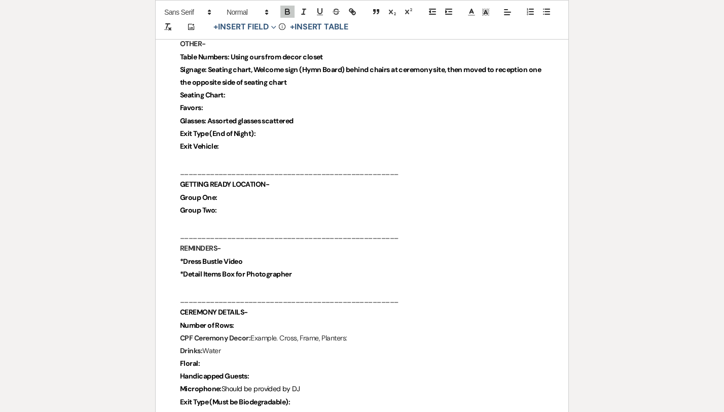
click at [218, 115] on p "Glasses: Assorted glasses scattered" at bounding box center [362, 121] width 364 height 13
click at [215, 110] on p "Favors:" at bounding box center [362, 107] width 364 height 13
click at [263, 135] on p "Exit Type (End of Night):" at bounding box center [362, 133] width 364 height 13
click at [275, 135] on p "Exit Type (End of Night):" at bounding box center [362, 133] width 364 height 13
click at [263, 134] on p "Exit Type (End of Night):" at bounding box center [362, 133] width 364 height 13
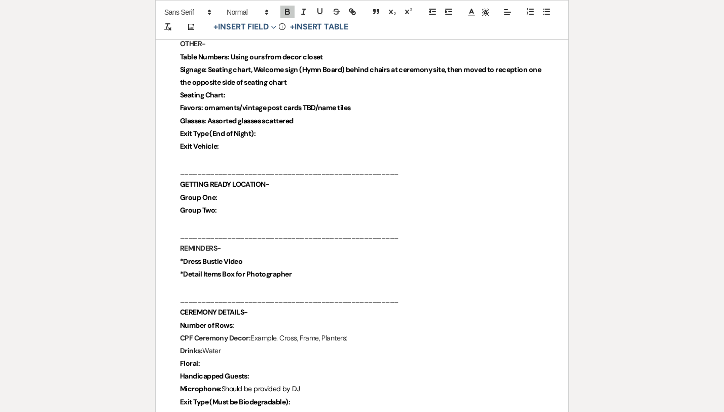
click at [256, 133] on strong "Exit Type (End of Night):" at bounding box center [218, 133] width 76 height 9
click at [259, 135] on p "Exit Type (End of Night):" at bounding box center [362, 133] width 364 height 13
click at [230, 142] on p "Exit Vehicle:" at bounding box center [362, 146] width 364 height 13
click at [268, 135] on p "Exit Type (End of Night):" at bounding box center [362, 133] width 364 height 13
click at [336, 156] on p at bounding box center [362, 159] width 364 height 13
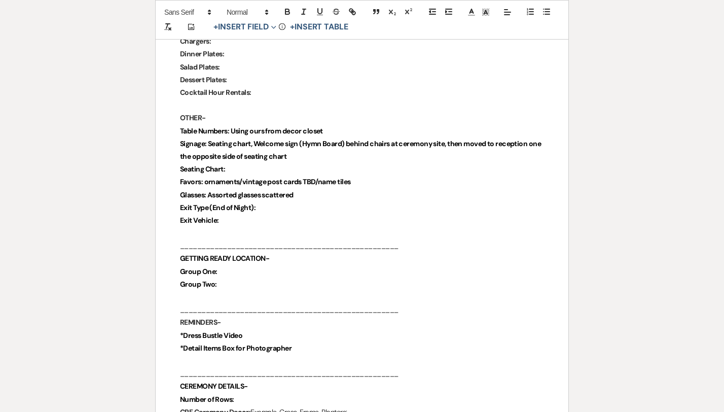
scroll to position [1627, 0]
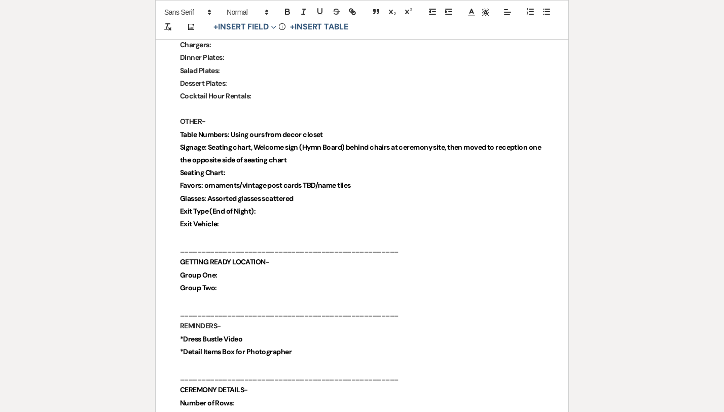
click at [310, 202] on p "Glasses: Assorted glasses scattered" at bounding box center [362, 198] width 364 height 13
click at [287, 7] on icon "button" at bounding box center [287, 11] width 9 height 9
click at [348, 178] on p "Seating Chart:" at bounding box center [362, 172] width 364 height 13
click at [365, 183] on p "Favors: ornaments/vintage post cards TBD/name tiles" at bounding box center [362, 185] width 364 height 13
click at [288, 6] on button "button" at bounding box center [287, 12] width 14 height 12
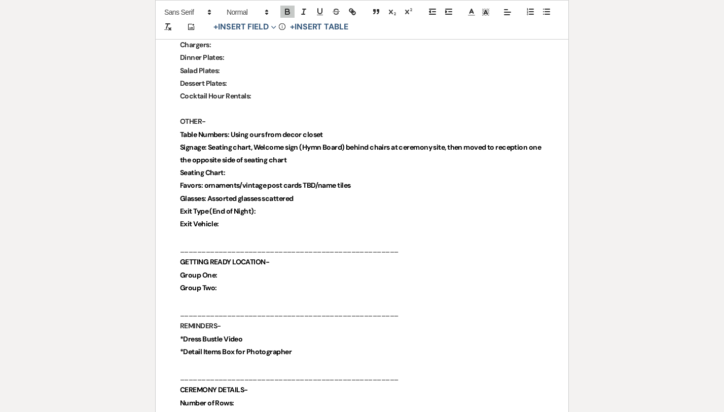
click at [288, 153] on p "Signage: Seating chart, Welcome sign (Hymn Board) behind chairs at ceremony sit…" at bounding box center [362, 153] width 364 height 25
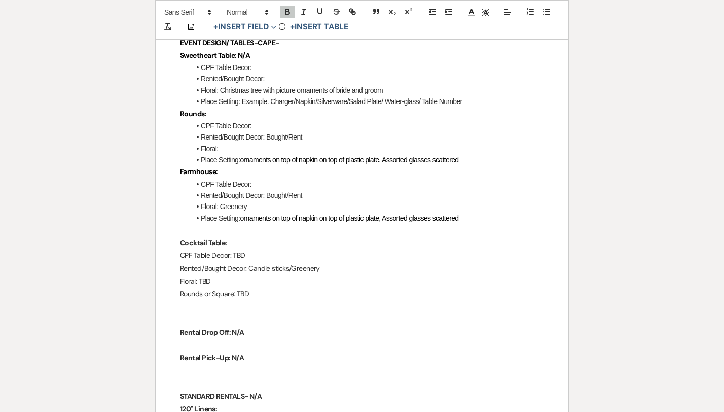
scroll to position [1215, 0]
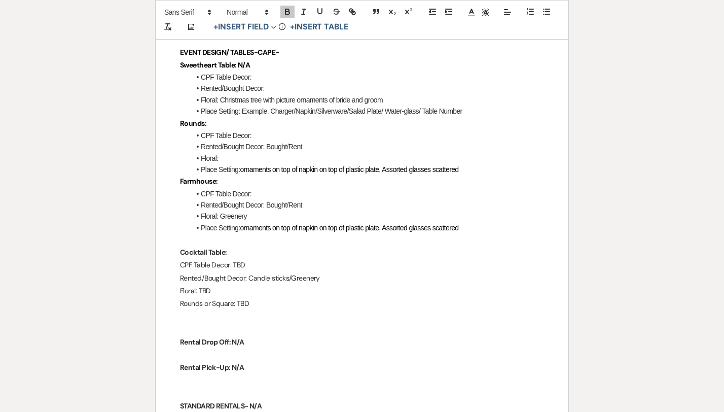
click at [288, 158] on li "Floral:" at bounding box center [367, 158] width 354 height 11
click at [508, 162] on li "Floral:" at bounding box center [367, 158] width 354 height 11
click at [461, 173] on li "Place Setting: ornaments on top of napkin on top of plastic plate, Assorted gla…" at bounding box center [367, 169] width 354 height 11
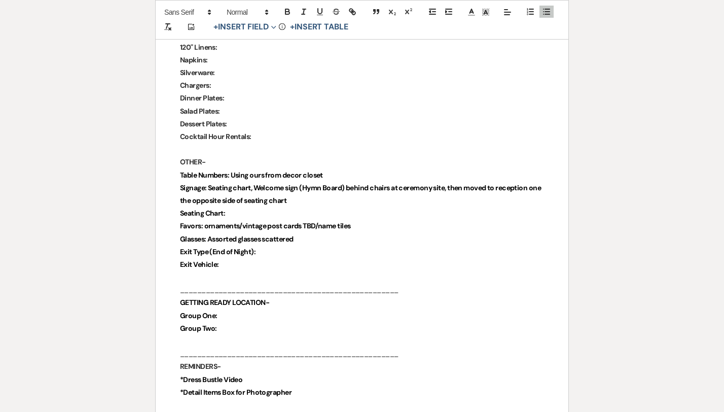
scroll to position [1605, 0]
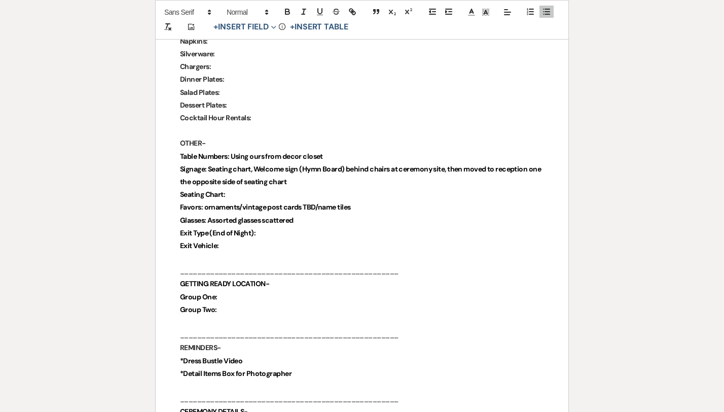
click at [290, 219] on strong "Glasses: Assorted glasses scattered" at bounding box center [236, 220] width 113 height 9
click at [261, 233] on p "Exit Type (End of Night):" at bounding box center [362, 233] width 364 height 13
click at [256, 232] on strong "Exit Type (End of Night):" at bounding box center [218, 232] width 76 height 9
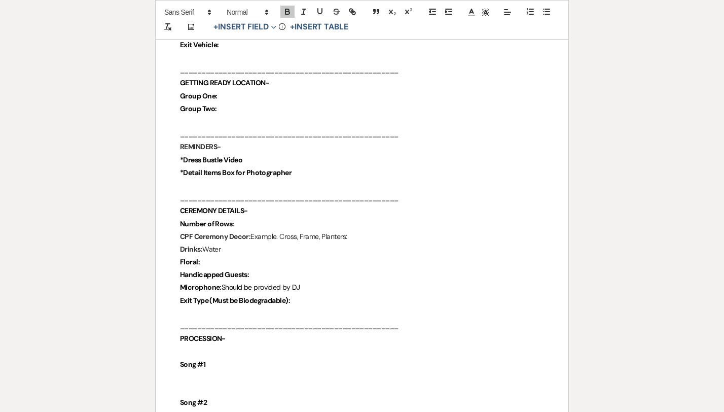
scroll to position [1802, 0]
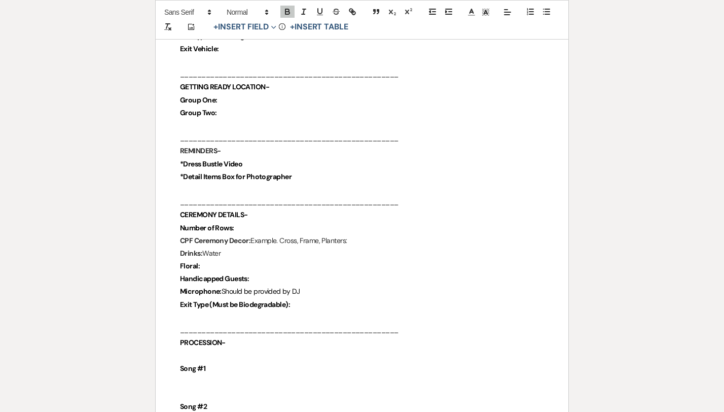
click at [260, 232] on p "Number of Rows:" at bounding box center [362, 228] width 364 height 13
click at [238, 224] on p "Number of Rows:" at bounding box center [362, 228] width 364 height 13
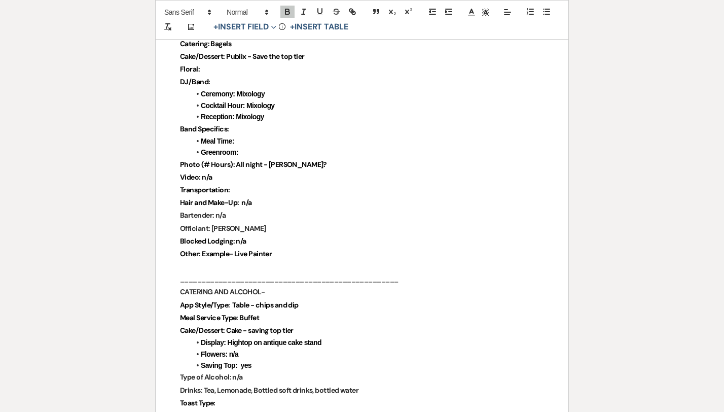
scroll to position [585, 0]
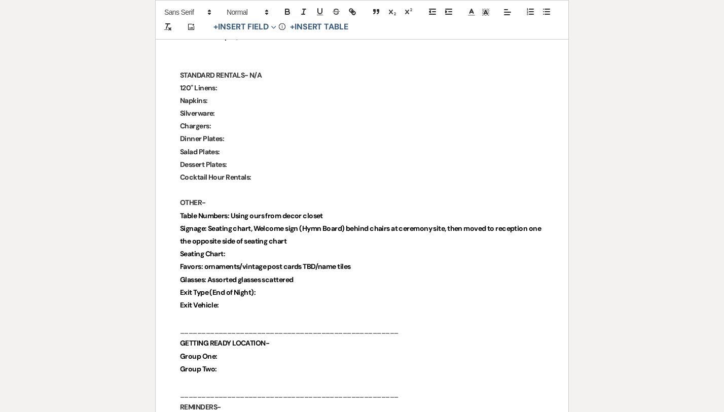
scroll to position [1562, 0]
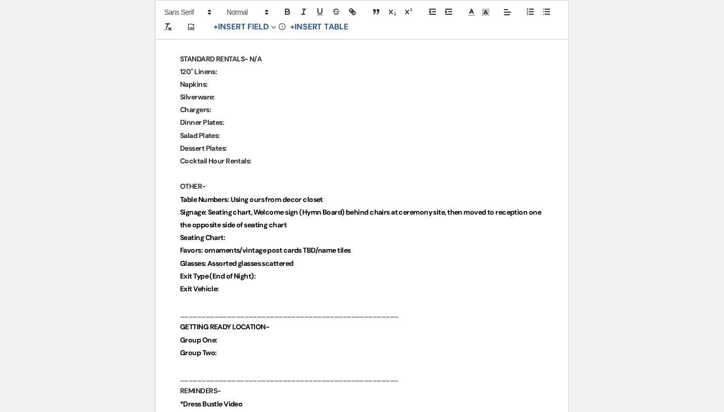
click at [264, 276] on p "Exit Type (End of Night):" at bounding box center [362, 276] width 364 height 13
click at [345, 275] on strong "Exit Type (End of Night): Change into braves jersey/sparkler exit" at bounding box center [280, 275] width 201 height 9
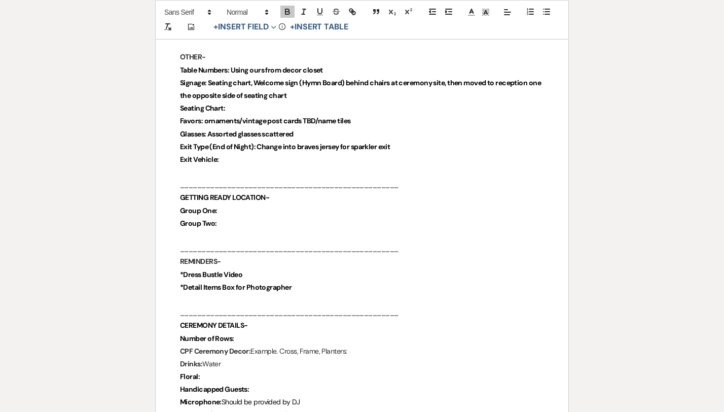
scroll to position [1691, 0]
click at [238, 163] on p "Exit Vehicle:" at bounding box center [362, 159] width 364 height 13
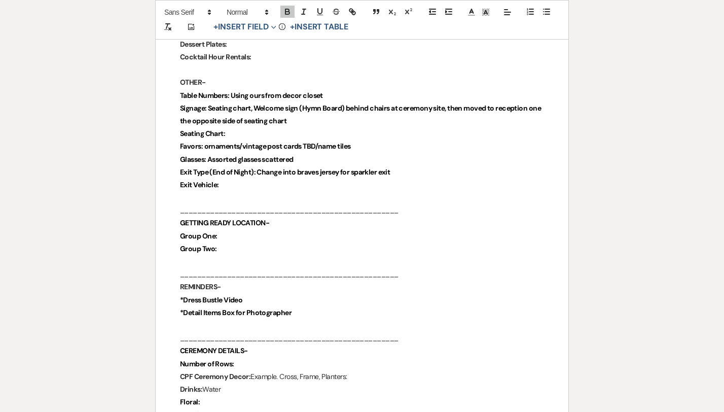
scroll to position [1665, 0]
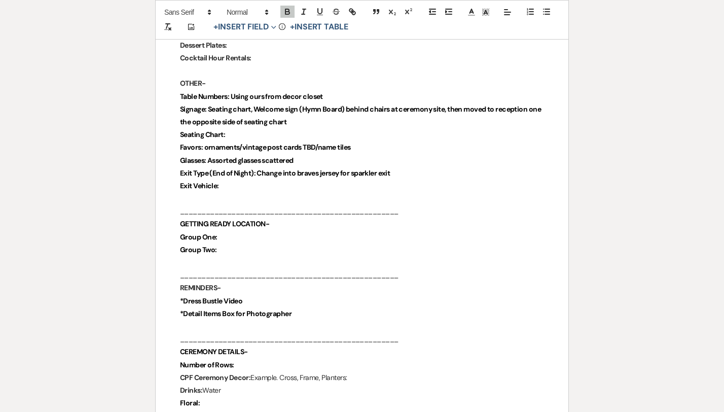
click at [320, 156] on p "Glasses: Assorted glasses scattered" at bounding box center [362, 160] width 364 height 13
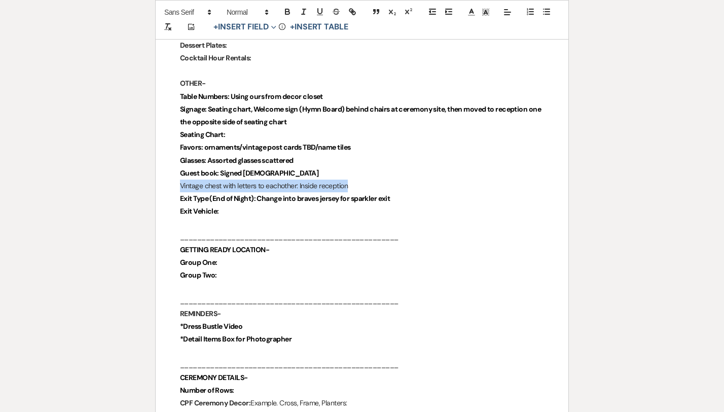
drag, startPoint x: 357, startPoint y: 189, endPoint x: 179, endPoint y: 184, distance: 178.1
click at [288, 10] on icon "button" at bounding box center [287, 11] width 9 height 9
click at [373, 184] on p "Vintage chest with letters to eachother: Inside reception" at bounding box center [362, 186] width 364 height 13
click at [237, 210] on p "Exit Vehicle:" at bounding box center [362, 211] width 364 height 13
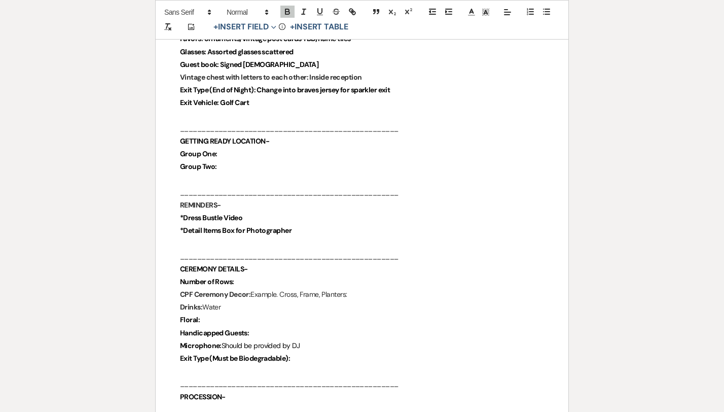
scroll to position [1776, 0]
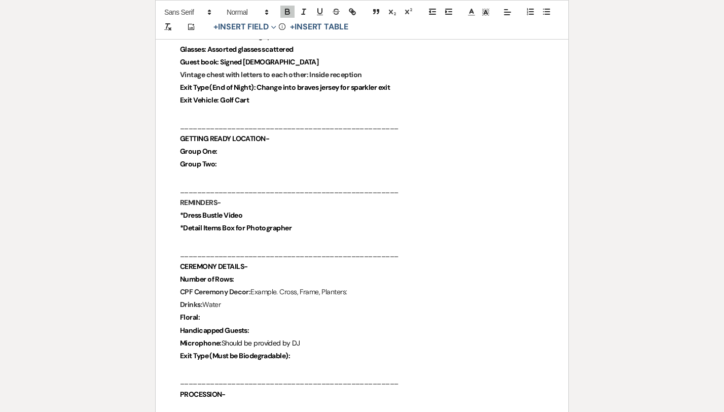
click at [243, 275] on p "Number of Rows:" at bounding box center [362, 279] width 364 height 13
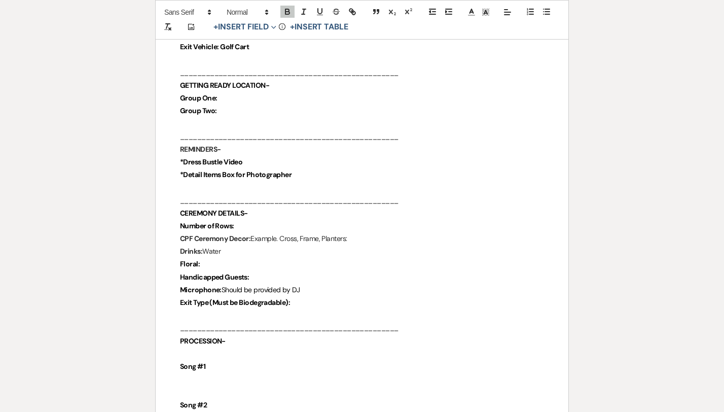
scroll to position [1829, 0]
click at [358, 236] on p "CPF Ceremony Decor: Example. Cross, Frame, Planters:" at bounding box center [362, 238] width 364 height 13
click at [205, 265] on p "Floral:" at bounding box center [362, 263] width 364 height 13
click at [255, 276] on p "Handicapped Guests:" at bounding box center [362, 276] width 364 height 13
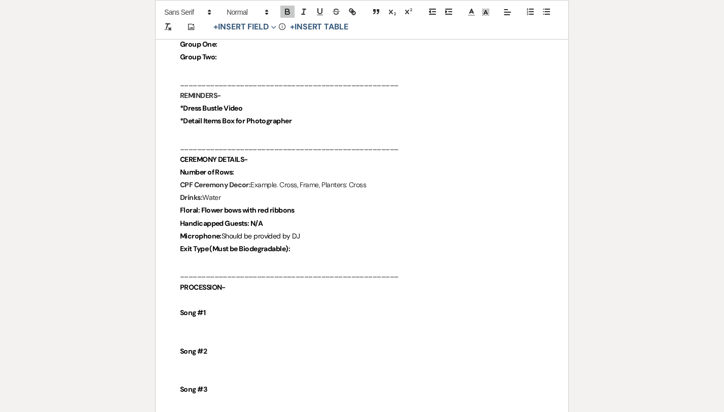
scroll to position [1884, 0]
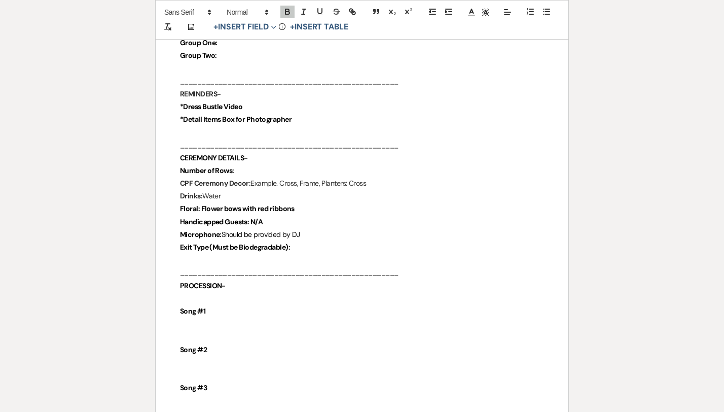
click at [295, 249] on p "Exit Type (Must be Biodegradable):" at bounding box center [362, 247] width 364 height 13
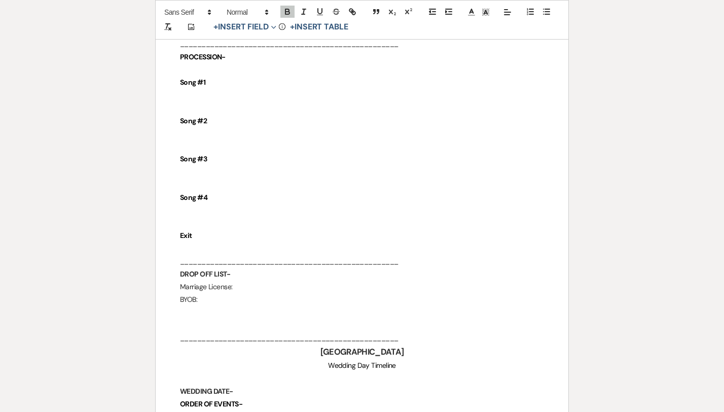
scroll to position [2114, 0]
click at [217, 81] on p "Song #1" at bounding box center [362, 81] width 364 height 13
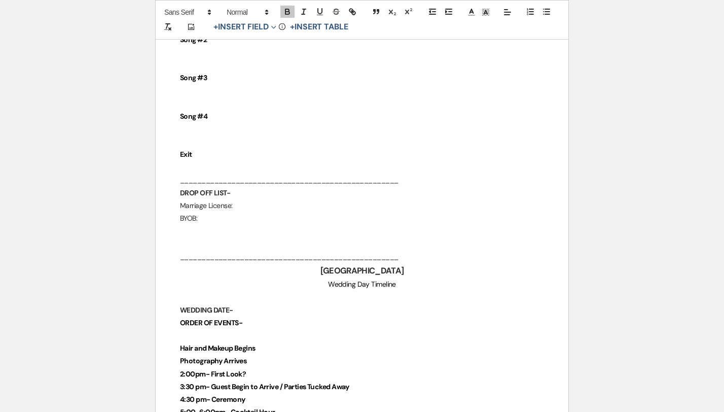
scroll to position [2199, 0]
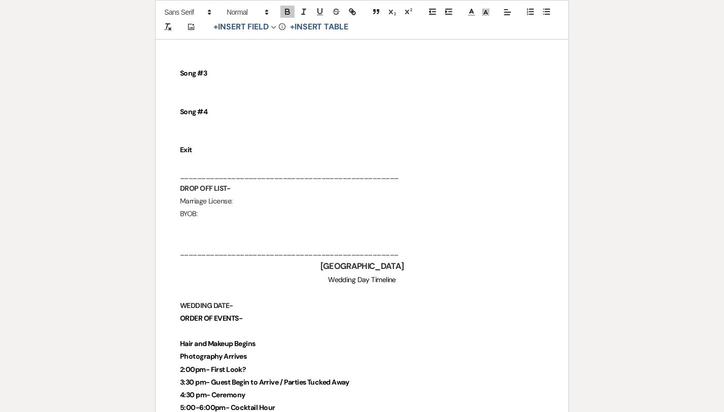
click at [242, 205] on p "Marriage License:" at bounding box center [362, 201] width 364 height 13
click at [207, 214] on p "BYOB:" at bounding box center [362, 213] width 364 height 13
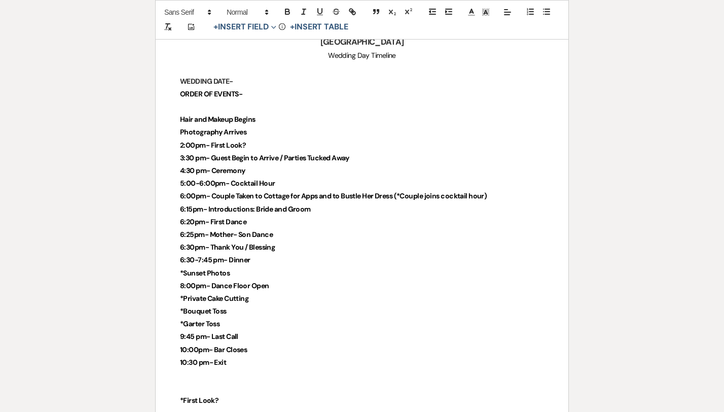
scroll to position [2424, 0]
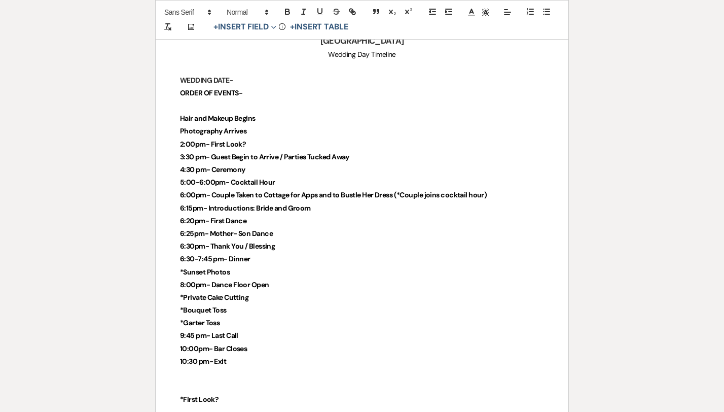
click at [194, 158] on strong "3:30 pm- Guest Begin to Arrive / Parties Tucked Away" at bounding box center [264, 156] width 169 height 9
click at [196, 170] on strong "4:30 pm- Ceremony" at bounding box center [212, 169] width 65 height 9
drag, startPoint x: 195, startPoint y: 169, endPoint x: 181, endPoint y: 169, distance: 14.2
click at [181, 169] on strong "4:30 pm- Ceremony" at bounding box center [212, 169] width 65 height 9
drag, startPoint x: 195, startPoint y: 155, endPoint x: 187, endPoint y: 158, distance: 8.4
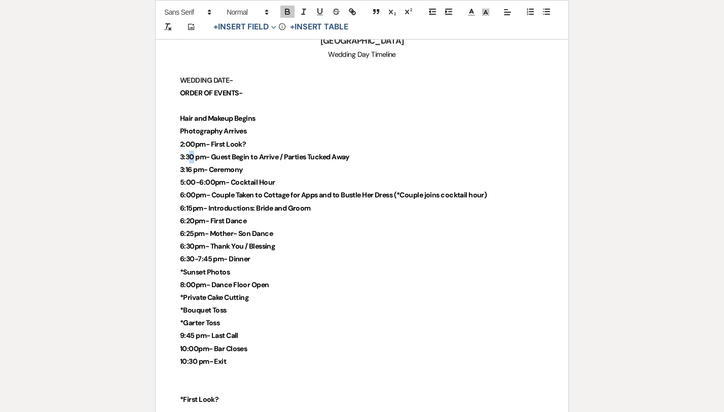
click at [187, 158] on strong "3:30 pm- Guest Begin to Arrive / Parties Tucked Away" at bounding box center [264, 156] width 169 height 9
drag, startPoint x: 248, startPoint y: 143, endPoint x: 173, endPoint y: 146, distance: 74.6
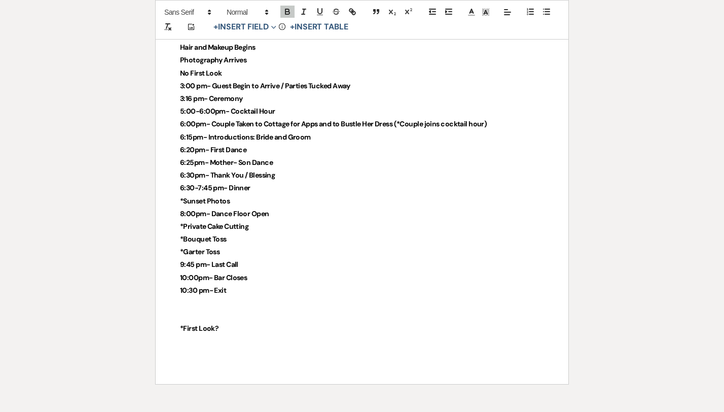
scroll to position [2496, 0]
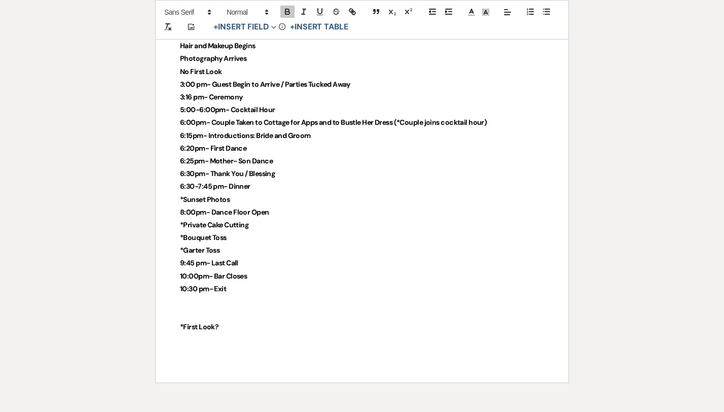
click at [215, 109] on strong "5:00-6:00pm- Cocktail Hour" at bounding box center [227, 109] width 95 height 9
click at [193, 137] on strong "6:15pm- Introductions: Bride and Groom" at bounding box center [245, 135] width 131 height 9
click at [192, 153] on strong "6:20pm- First Dance" at bounding box center [213, 148] width 66 height 9
click at [193, 165] on strong "6:25pm- Mother- Son Dance" at bounding box center [226, 160] width 93 height 9
click at [192, 179] on p "6:30pm- Thank You / Blessing" at bounding box center [362, 173] width 364 height 13
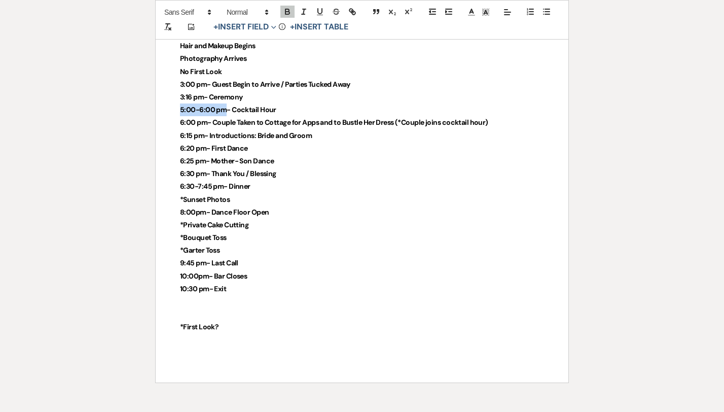
drag, startPoint x: 227, startPoint y: 110, endPoint x: 181, endPoint y: 113, distance: 46.2
click at [181, 113] on strong "5:00-6:00 pm- Cocktail Hour" at bounding box center [228, 109] width 96 height 9
click at [243, 110] on strong "4:00 - 5:00 Photographors - Cocktail Hour" at bounding box center [249, 109] width 138 height 9
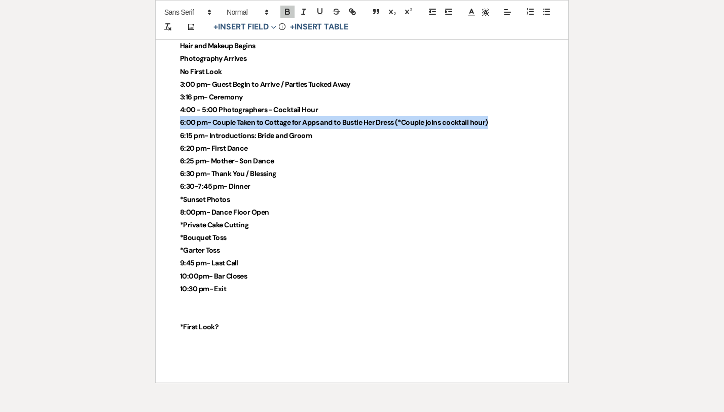
drag, startPoint x: 178, startPoint y: 124, endPoint x: 497, endPoint y: 123, distance: 319.5
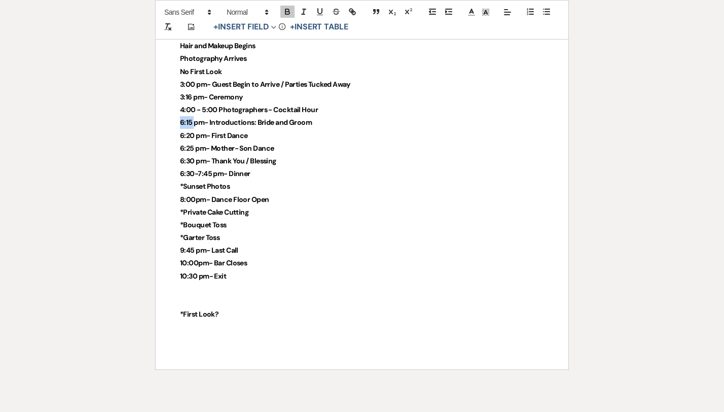
drag, startPoint x: 193, startPoint y: 121, endPoint x: 180, endPoint y: 123, distance: 13.8
click at [180, 123] on strong "6:15 pm- Introductions: Bride and Groom" at bounding box center [246, 122] width 132 height 9
click at [191, 136] on strong "6:20 pm- First Dance" at bounding box center [214, 135] width 68 height 9
drag, startPoint x: 194, startPoint y: 136, endPoint x: 179, endPoint y: 135, distance: 15.2
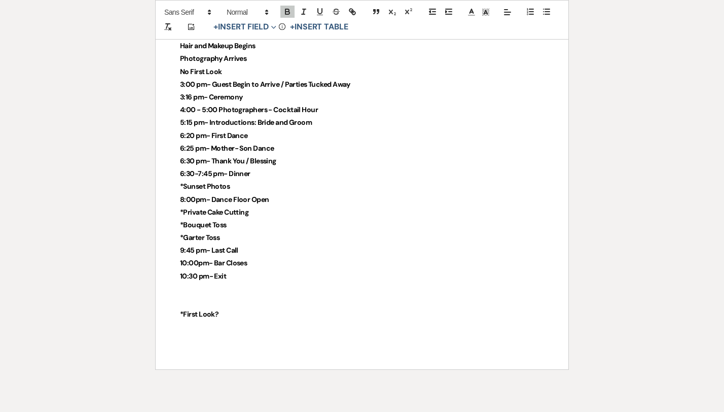
click at [252, 134] on p "6:20 pm- First Dance" at bounding box center [362, 135] width 364 height 13
drag, startPoint x: 209, startPoint y: 148, endPoint x: 174, endPoint y: 149, distance: 34.5
click at [195, 149] on strong "6:25 pm- Mother- Son Dance" at bounding box center [227, 148] width 94 height 9
drag, startPoint x: 195, startPoint y: 149, endPoint x: 184, endPoint y: 149, distance: 11.7
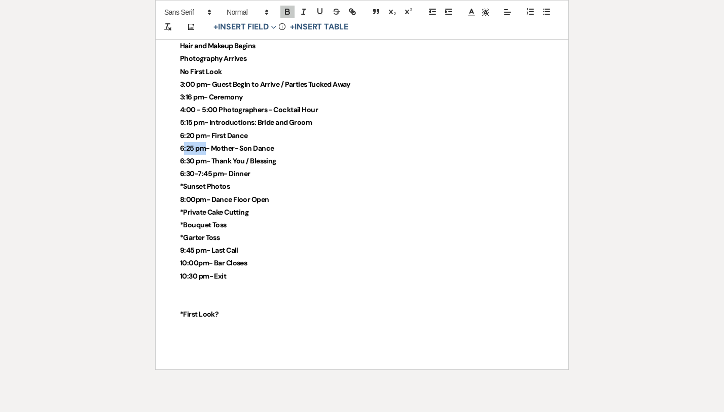
click at [184, 149] on strong "6:25 pm- Mother- Son Dance" at bounding box center [227, 148] width 94 height 9
click at [194, 149] on strong "6:25 pm- Mother- Son Dance" at bounding box center [227, 148] width 94 height 9
drag, startPoint x: 194, startPoint y: 149, endPoint x: 187, endPoint y: 150, distance: 7.2
click at [187, 150] on strong "6:25 pm- Mother- Son Dance" at bounding box center [227, 148] width 94 height 9
drag, startPoint x: 209, startPoint y: 147, endPoint x: 278, endPoint y: 152, distance: 68.7
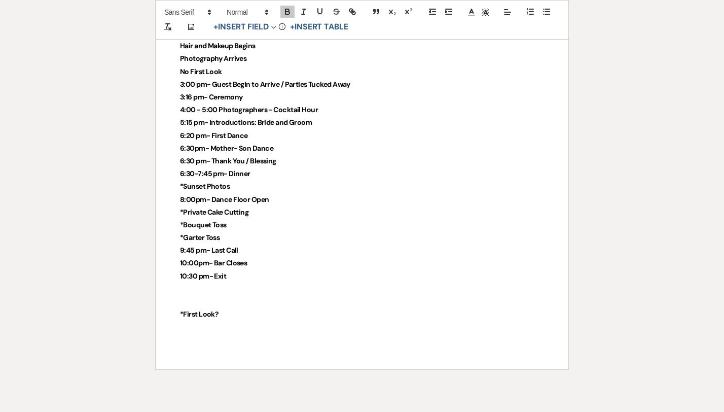
click at [278, 152] on p "6:30pm- Mother- Son Dance" at bounding box center [362, 148] width 364 height 13
drag, startPoint x: 194, startPoint y: 161, endPoint x: 181, endPoint y: 157, distance: 13.8
click at [181, 157] on strong "6:30 pm- Thank You / Blessing" at bounding box center [228, 160] width 96 height 9
click at [294, 145] on p "6:30pm-Dinner" at bounding box center [362, 148] width 364 height 13
drag, startPoint x: 235, startPoint y: 187, endPoint x: 179, endPoint y: 185, distance: 56.3
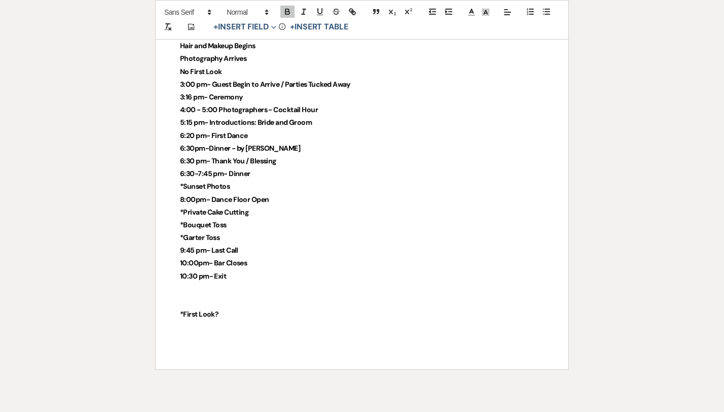
drag, startPoint x: 181, startPoint y: 185, endPoint x: 296, endPoint y: 181, distance: 115.2
click at [296, 181] on p "Speeches: FOB, FOG, MOB, SOG" at bounding box center [362, 186] width 364 height 13
click at [285, 16] on button "button" at bounding box center [287, 12] width 14 height 12
click at [288, 220] on p "*Bouquet Toss" at bounding box center [362, 225] width 364 height 13
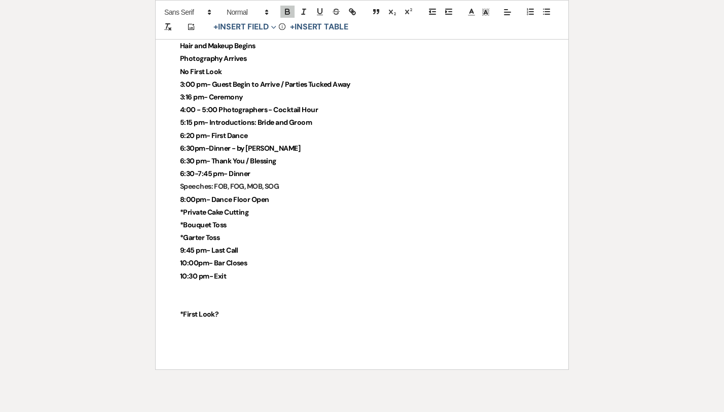
click at [288, 183] on p "Speeches: FOB, FOG, MOB, SOG" at bounding box center [362, 186] width 364 height 13
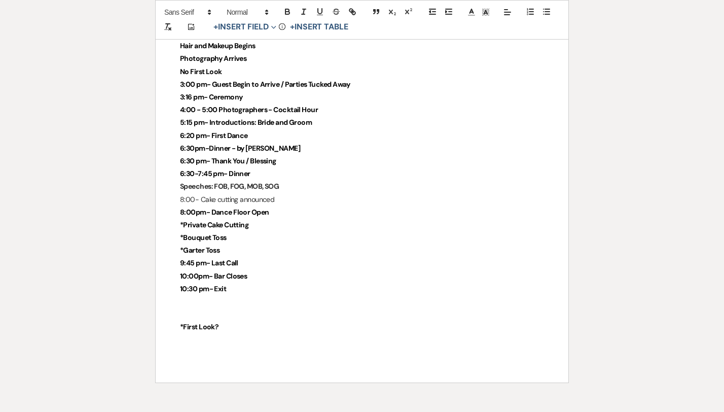
drag, startPoint x: 286, startPoint y: 202, endPoint x: 181, endPoint y: 199, distance: 105.0
click at [181, 199] on p "8:00- Cake cutting announced" at bounding box center [362, 199] width 364 height 13
click at [288, 11] on icon "button" at bounding box center [287, 11] width 9 height 9
drag, startPoint x: 256, startPoint y: 225, endPoint x: 169, endPoint y: 229, distance: 86.8
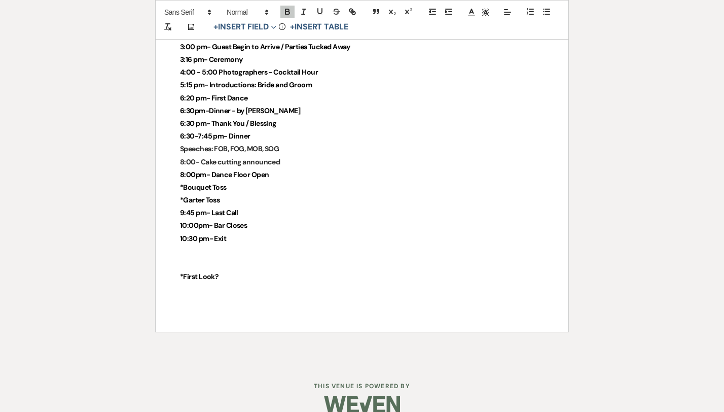
scroll to position [2551, 0]
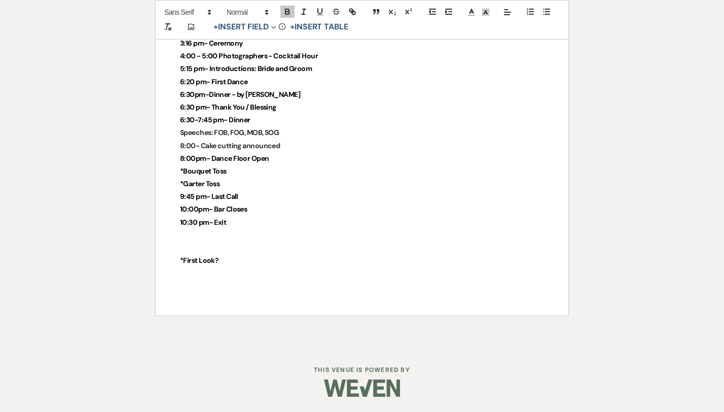
drag, startPoint x: 219, startPoint y: 262, endPoint x: 161, endPoint y: 262, distance: 57.8
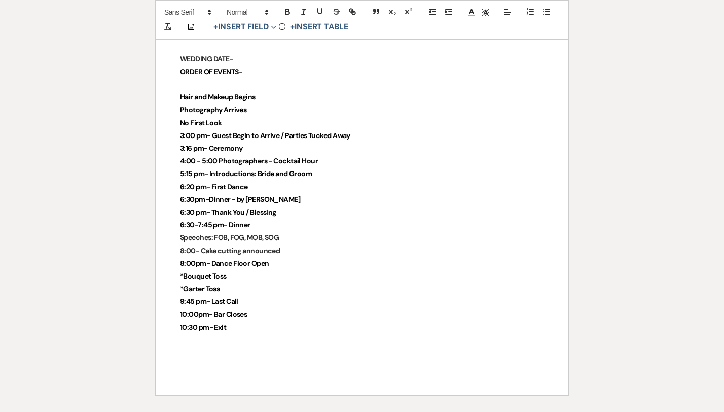
scroll to position [2428, 0]
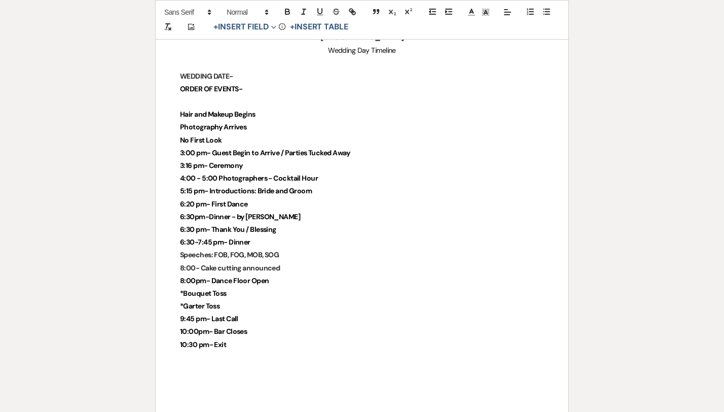
drag, startPoint x: 240, startPoint y: 345, endPoint x: 180, endPoint y: 285, distance: 85.4
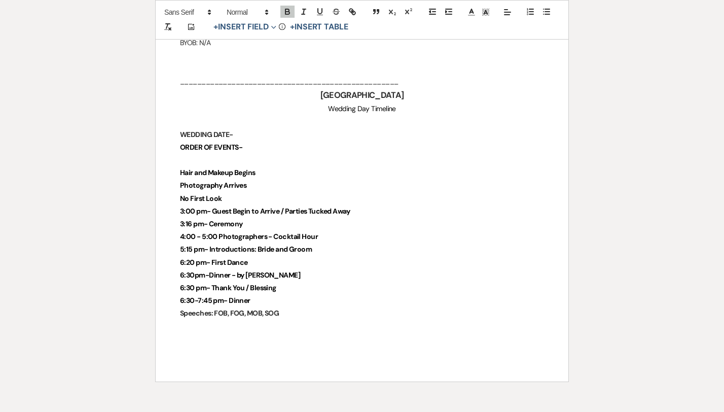
scroll to position [2364, 0]
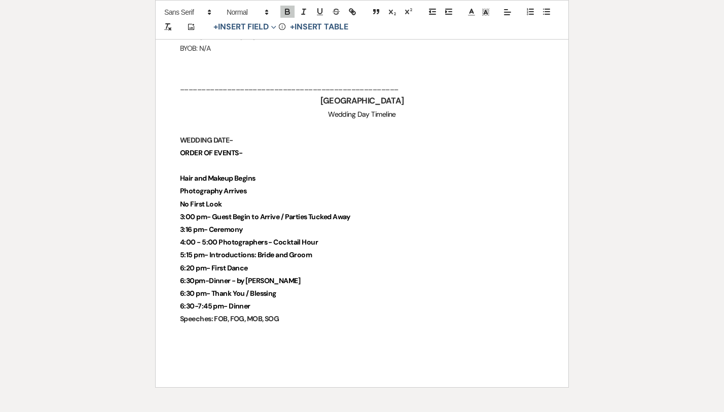
click at [234, 281] on strong "6:30pm-Dinner - by Paul" at bounding box center [240, 280] width 120 height 9
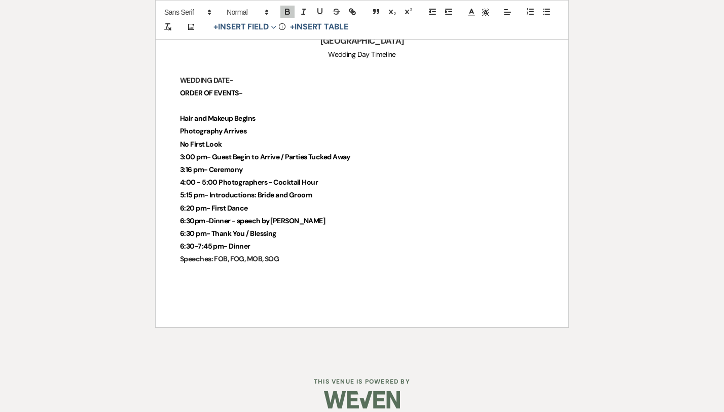
scroll to position [2436, 0]
